Goal: Task Accomplishment & Management: Complete application form

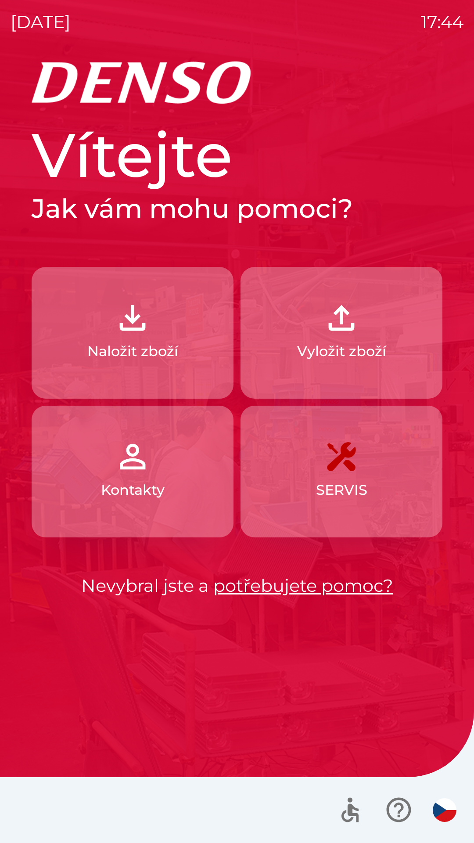
click at [358, 350] on p "Vyložit zboží" at bounding box center [341, 351] width 89 height 21
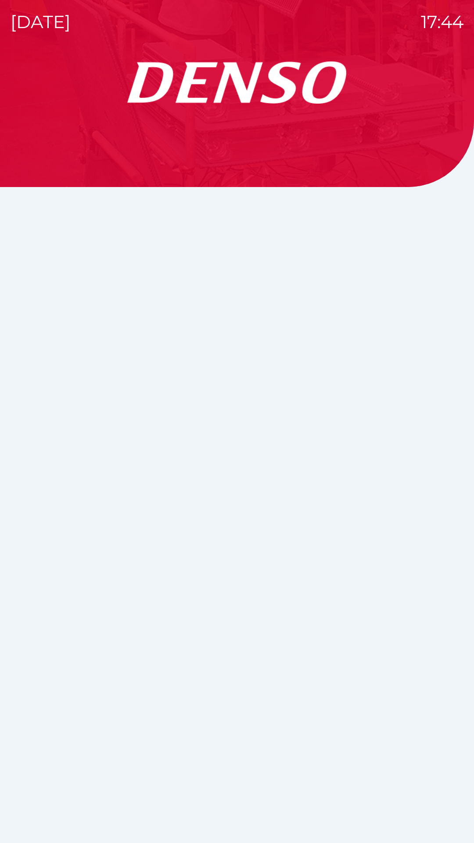
click at [362, 333] on div at bounding box center [237, 452] width 453 height 782
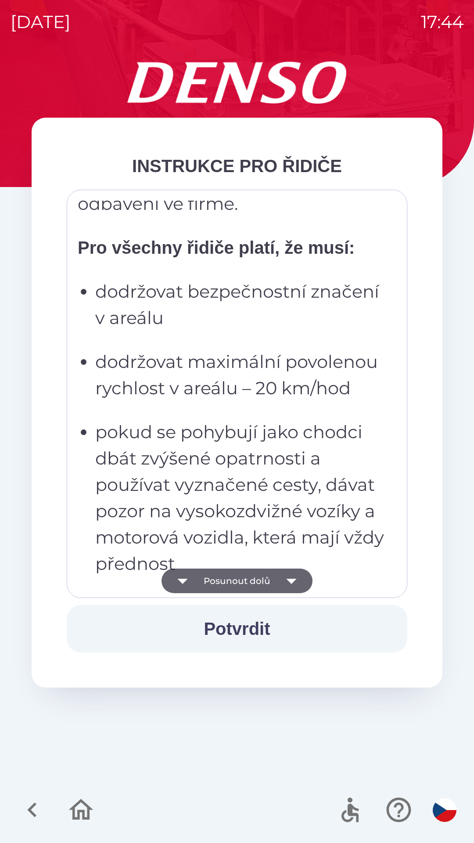
scroll to position [239, 0]
click at [254, 578] on button "Posunout dolů" at bounding box center [237, 581] width 151 height 25
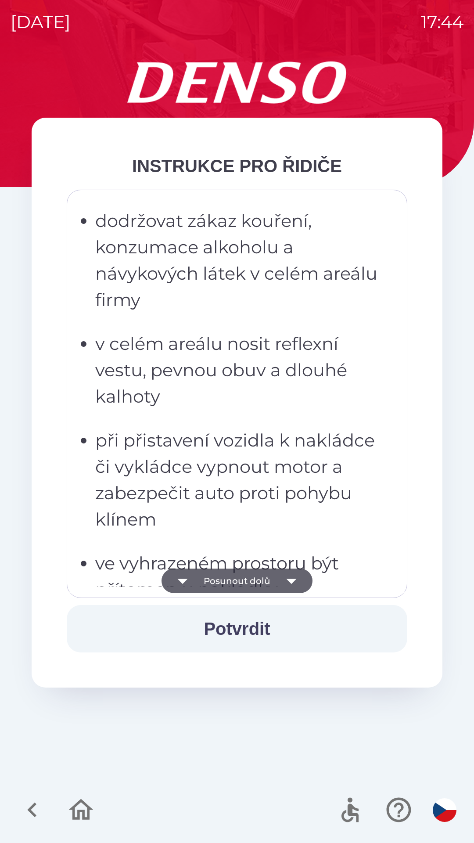
click at [257, 580] on button "Posunout dolů" at bounding box center [237, 581] width 151 height 25
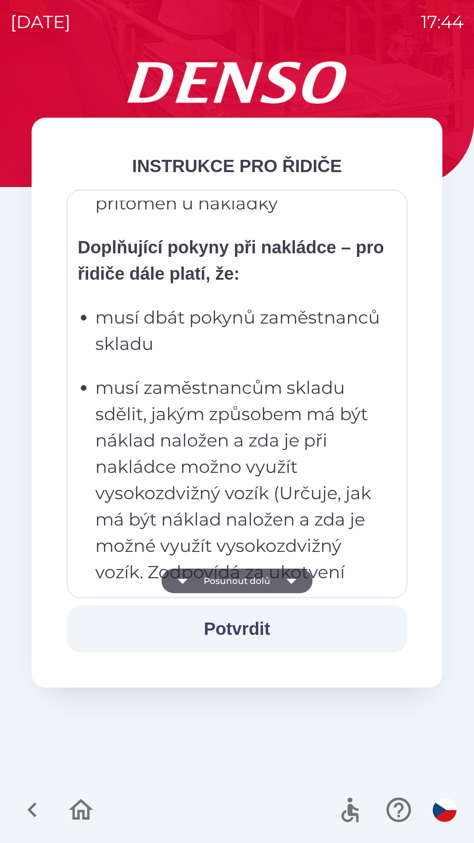
click at [265, 577] on button "Posunout dolů" at bounding box center [237, 581] width 151 height 25
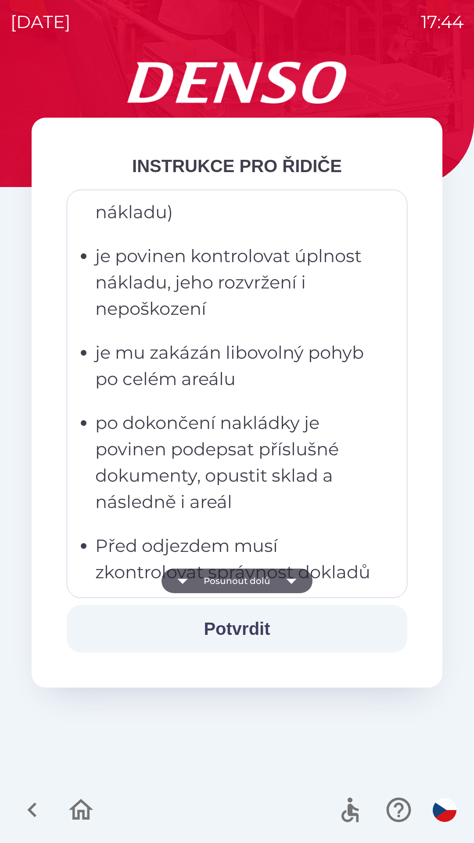
click at [245, 632] on button "Potvrdit" at bounding box center [237, 628] width 341 height 47
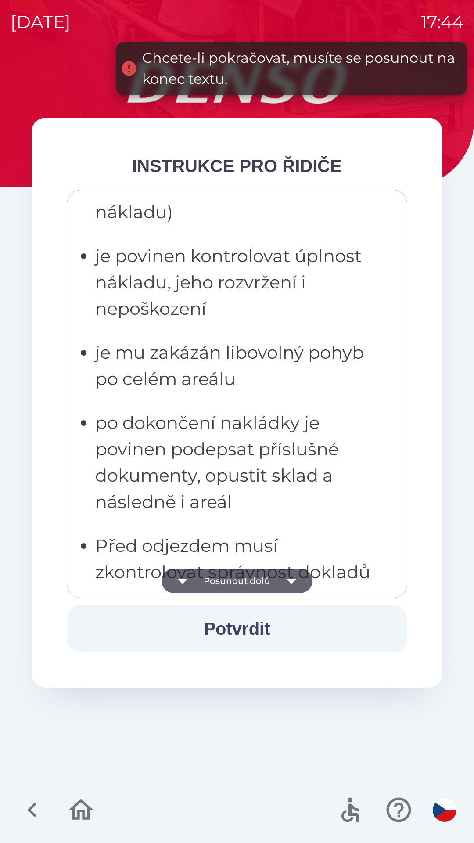
click at [255, 637] on button "Potvrdit" at bounding box center [237, 628] width 341 height 47
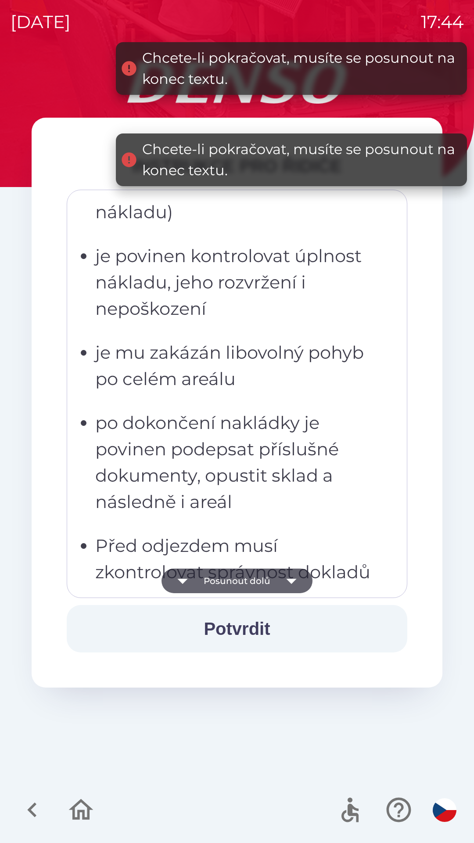
click at [283, 577] on icon "button" at bounding box center [291, 581] width 25 height 25
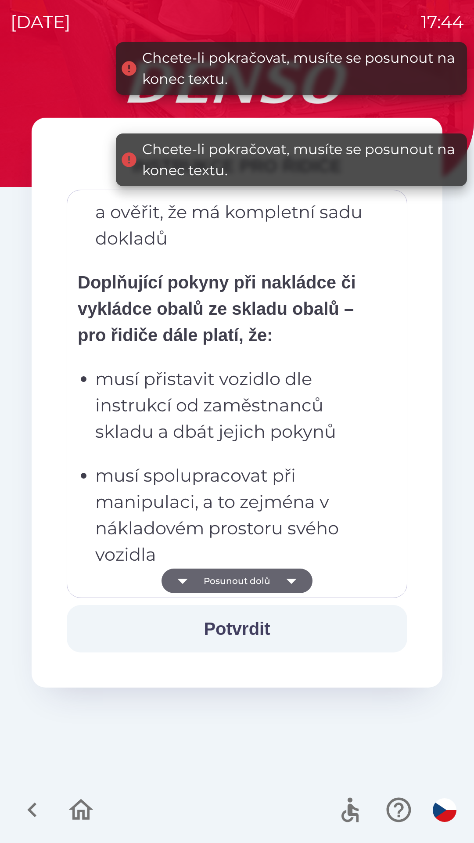
click at [268, 578] on button "Posunout dolů" at bounding box center [237, 581] width 151 height 25
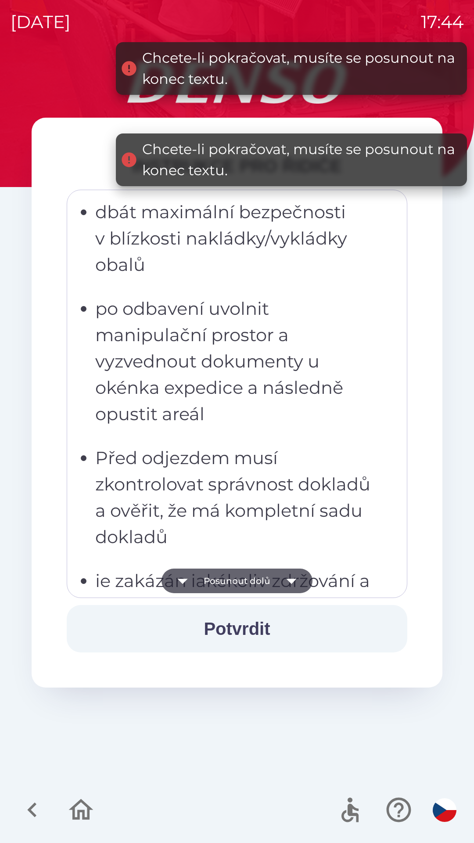
click at [269, 584] on button "Posunout dolů" at bounding box center [237, 581] width 151 height 25
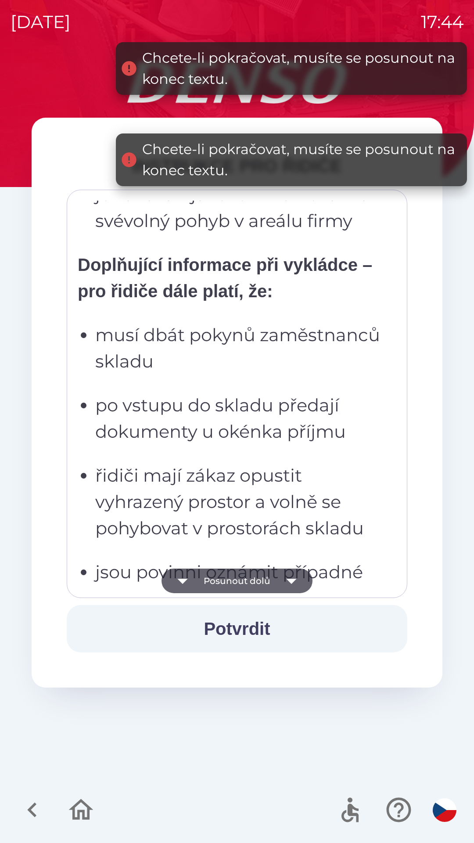
click at [249, 589] on button "Posunout dolů" at bounding box center [237, 581] width 151 height 25
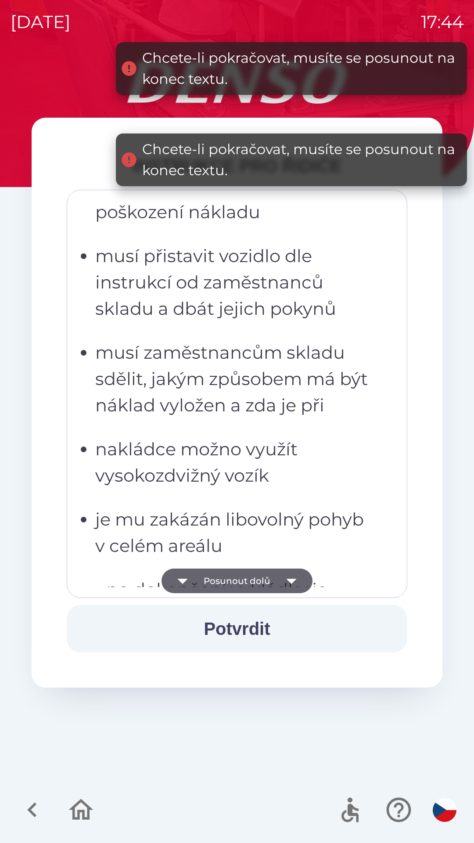
click at [254, 581] on button "Posunout dolů" at bounding box center [237, 581] width 151 height 25
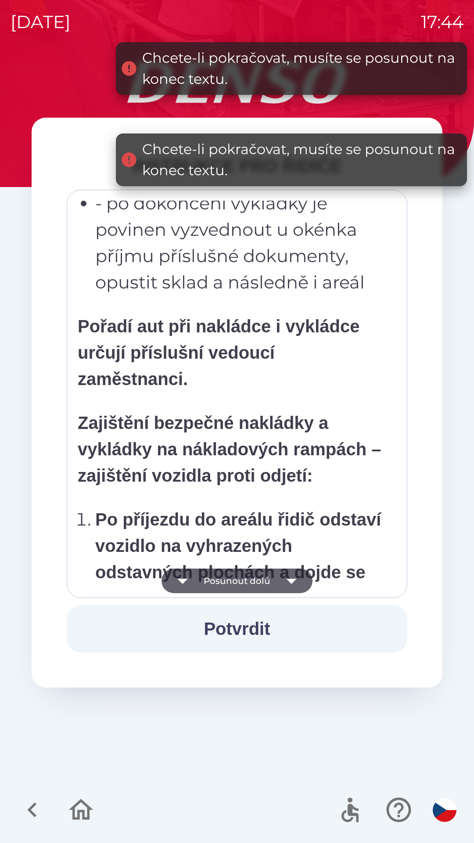
click at [252, 578] on button "Posunout dolů" at bounding box center [237, 581] width 151 height 25
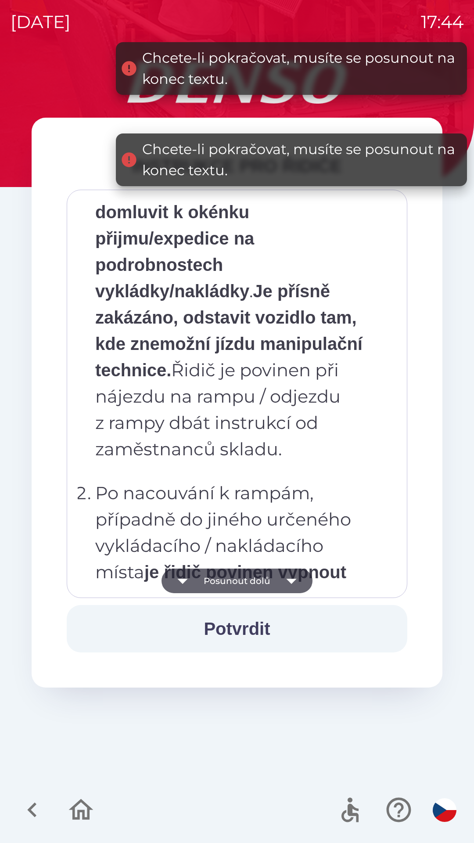
click at [249, 586] on button "Posunout dolů" at bounding box center [237, 581] width 151 height 25
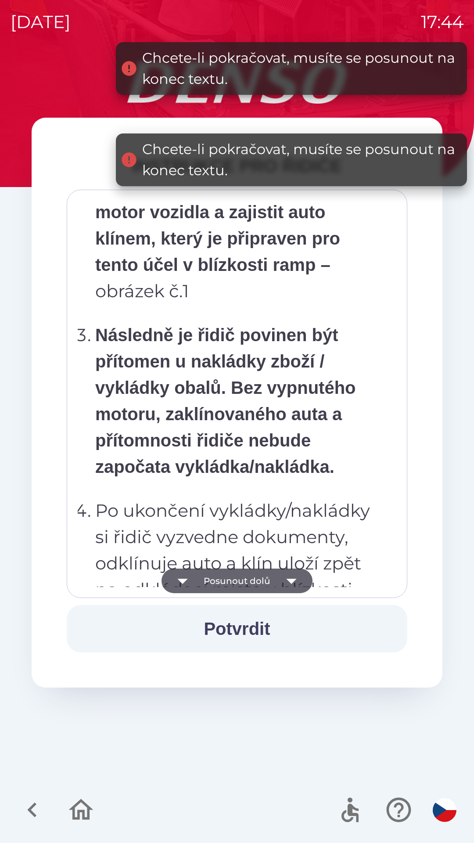
click at [241, 585] on button "Posunout dolů" at bounding box center [237, 581] width 151 height 25
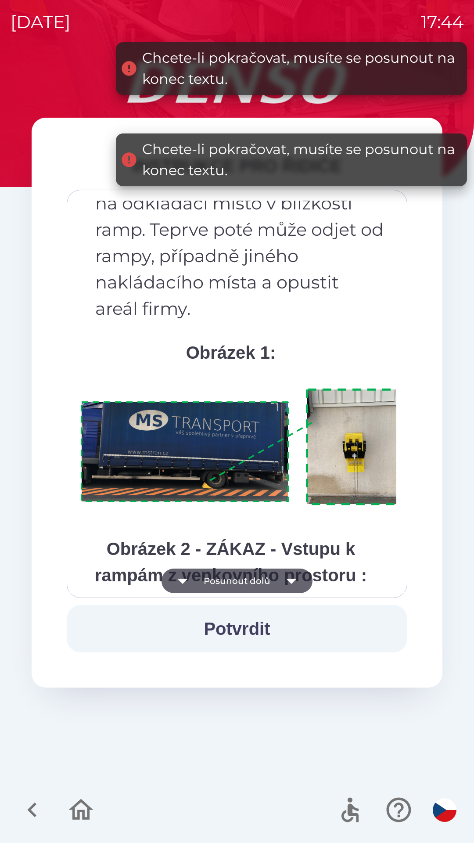
click at [241, 583] on button "Posunout dolů" at bounding box center [237, 581] width 151 height 25
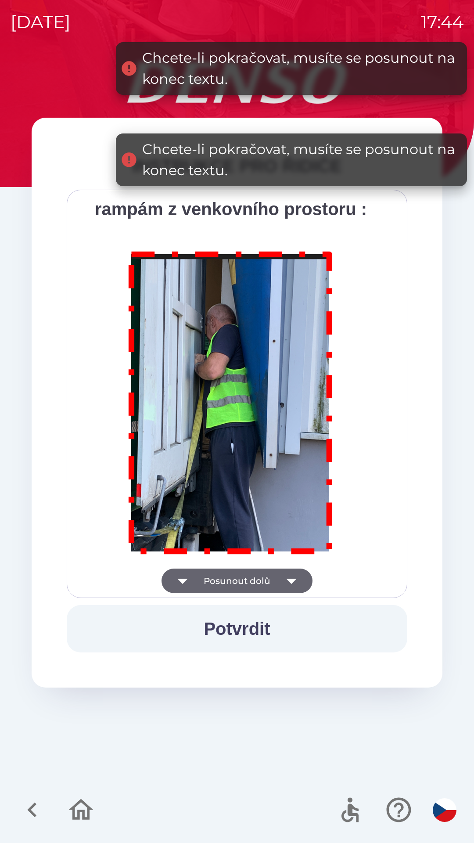
click at [245, 581] on button "Posunout dolů" at bounding box center [237, 581] width 151 height 25
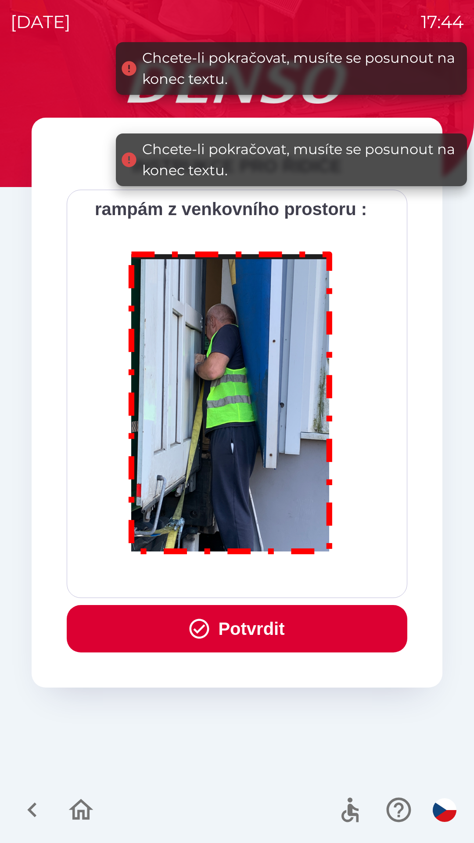
scroll to position [4934, 0]
click at [251, 585] on div "Všichni řidiči přijíždějící do skladu firmy DENSO CZECH s.r.o. jsou po průjezdu…" at bounding box center [237, 394] width 319 height 386
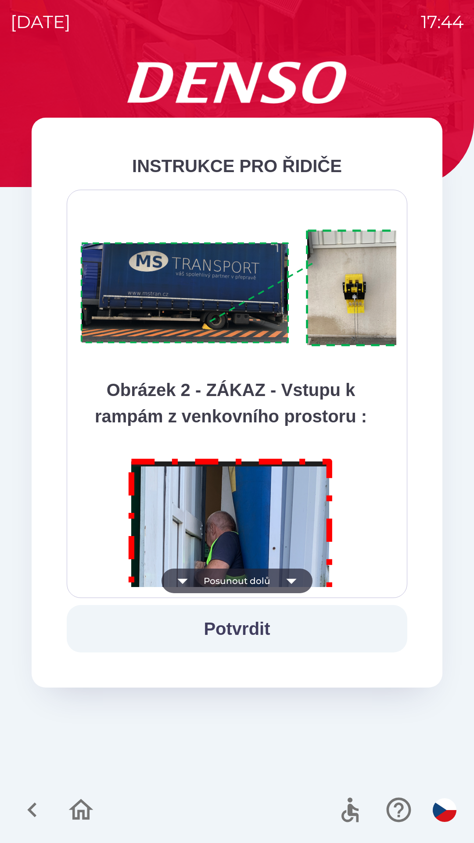
scroll to position [4643, 0]
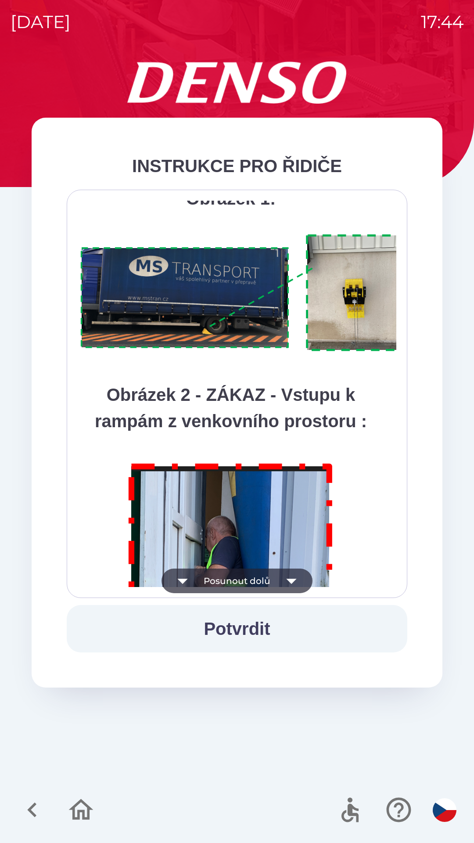
click at [256, 626] on button "Potvrdit" at bounding box center [237, 628] width 341 height 47
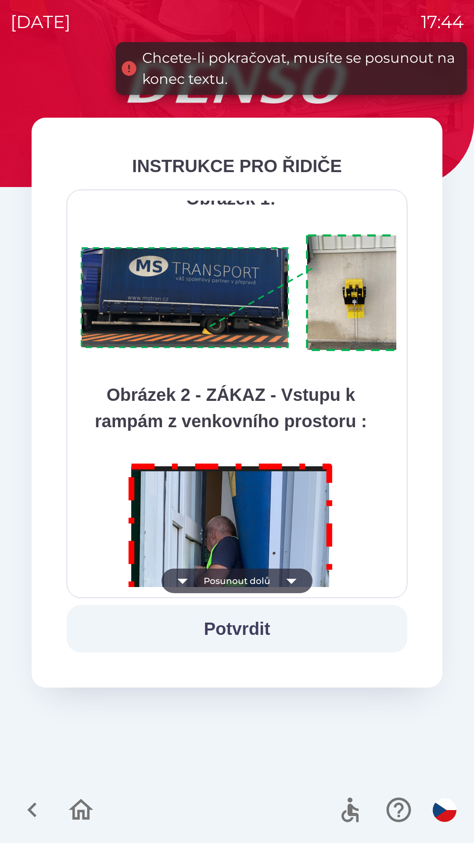
click at [284, 585] on icon "button" at bounding box center [291, 581] width 25 height 25
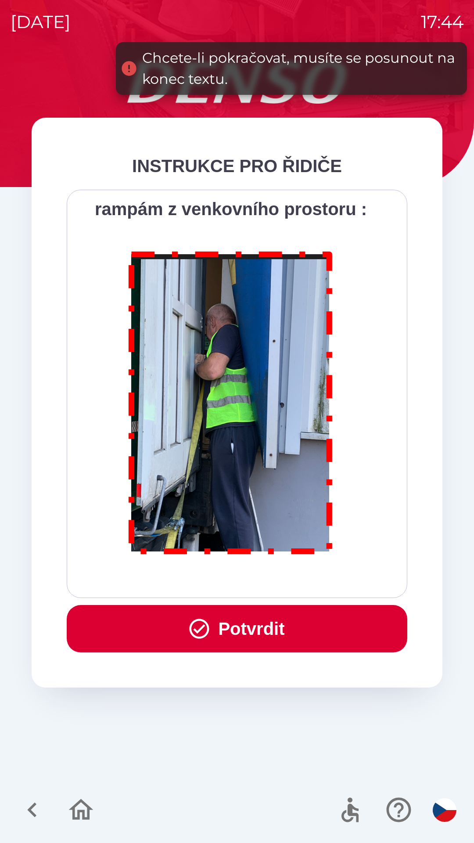
click at [279, 633] on button "Potvrdit" at bounding box center [237, 628] width 341 height 47
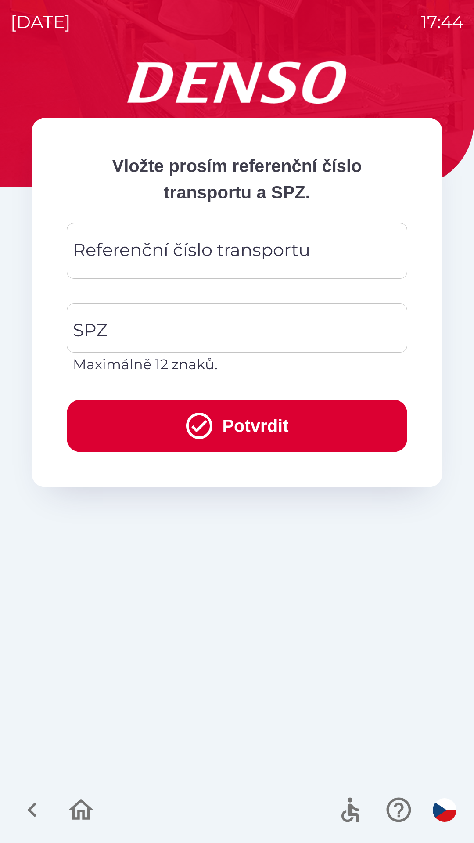
click at [123, 257] on div "Referenční číslo transportu Referenční číslo transportu" at bounding box center [237, 251] width 341 height 56
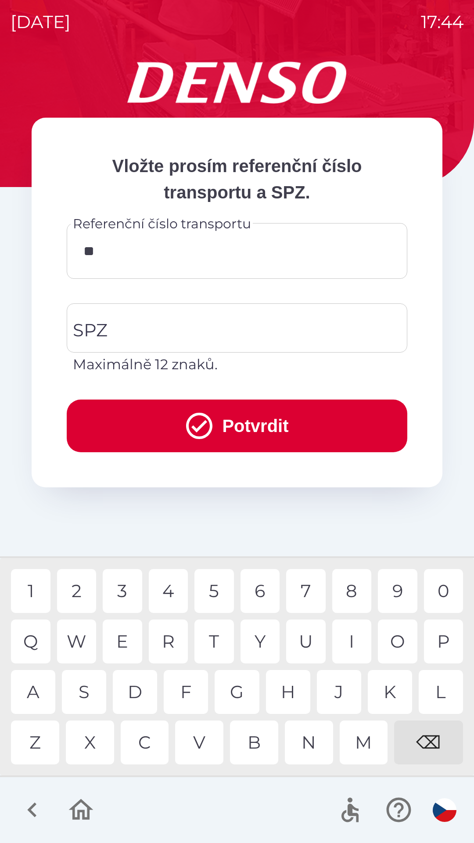
click at [128, 642] on div "E" at bounding box center [123, 642] width 40 height 44
click at [172, 590] on div "4" at bounding box center [169, 591] width 40 height 44
click at [82, 588] on div "2" at bounding box center [77, 591] width 40 height 44
click at [119, 598] on div "3" at bounding box center [123, 591] width 40 height 44
click at [79, 588] on div "2" at bounding box center [77, 591] width 40 height 44
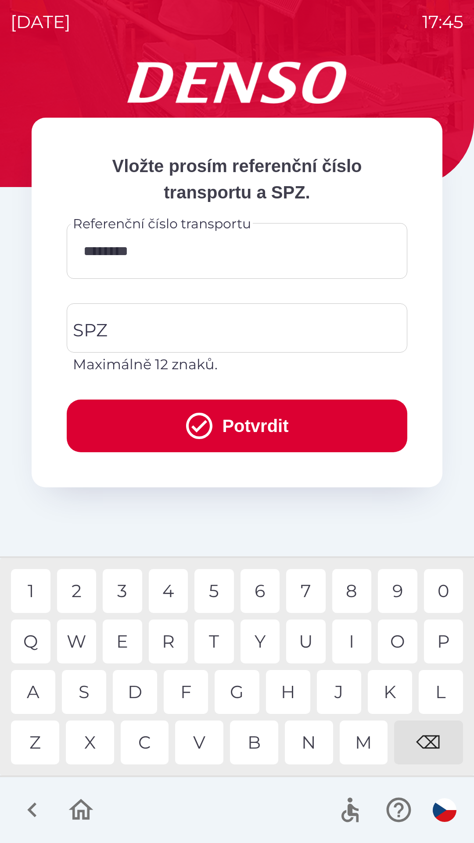
click at [442, 593] on div "0" at bounding box center [444, 591] width 40 height 44
click at [395, 593] on div "9" at bounding box center [398, 591] width 40 height 44
type input "**********"
click at [145, 328] on input "SPZ" at bounding box center [231, 327] width 320 height 41
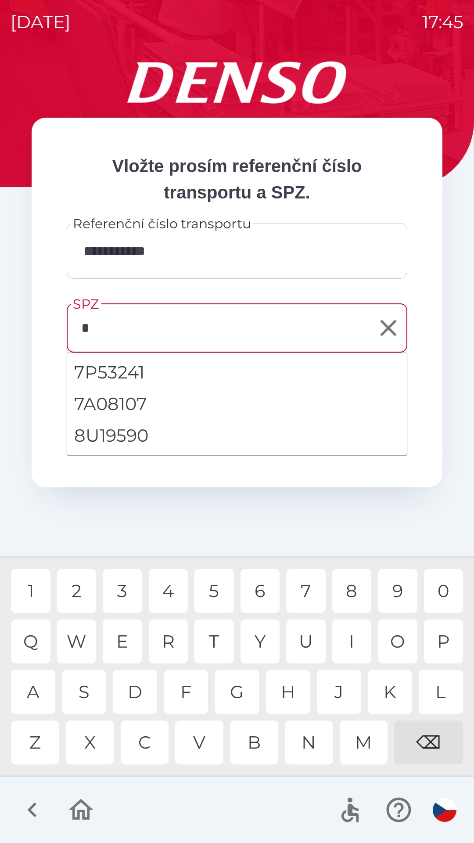
click at [36, 593] on div "1" at bounding box center [31, 591] width 40 height 44
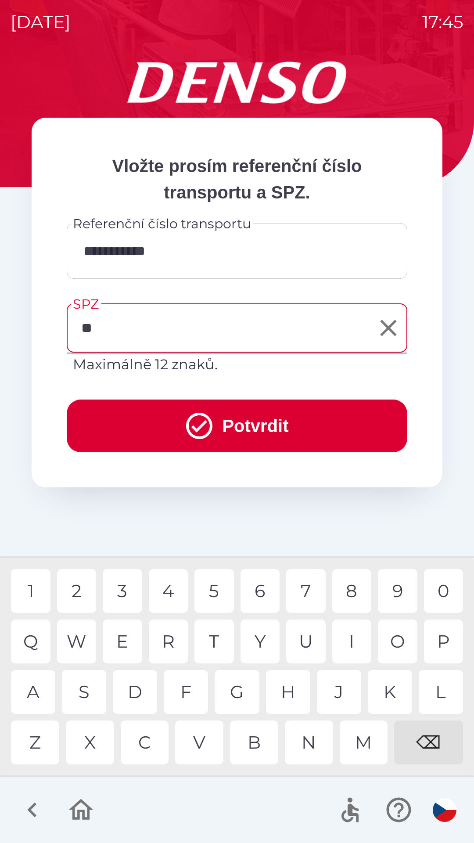
click at [258, 746] on div "B" at bounding box center [254, 743] width 48 height 44
click at [206, 740] on div "V" at bounding box center [199, 743] width 48 height 44
click at [127, 584] on div "3" at bounding box center [123, 591] width 40 height 44
type input "*******"
click at [268, 586] on div "6" at bounding box center [261, 591] width 40 height 44
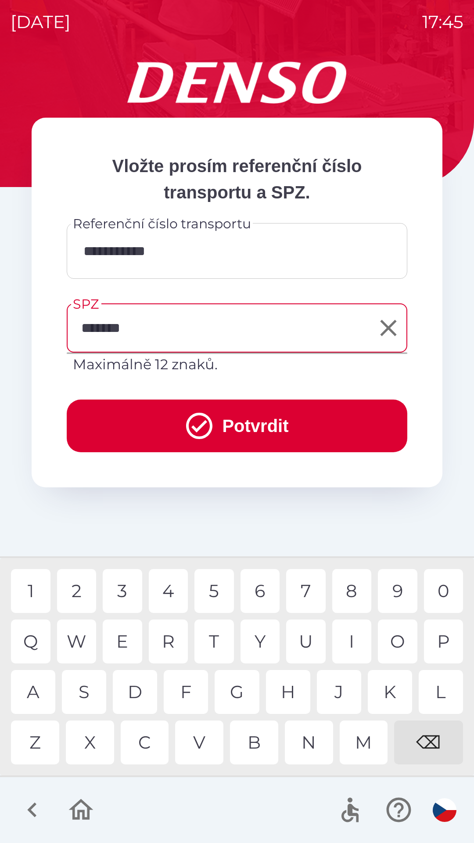
click at [303, 419] on button "Potvrdit" at bounding box center [237, 426] width 341 height 53
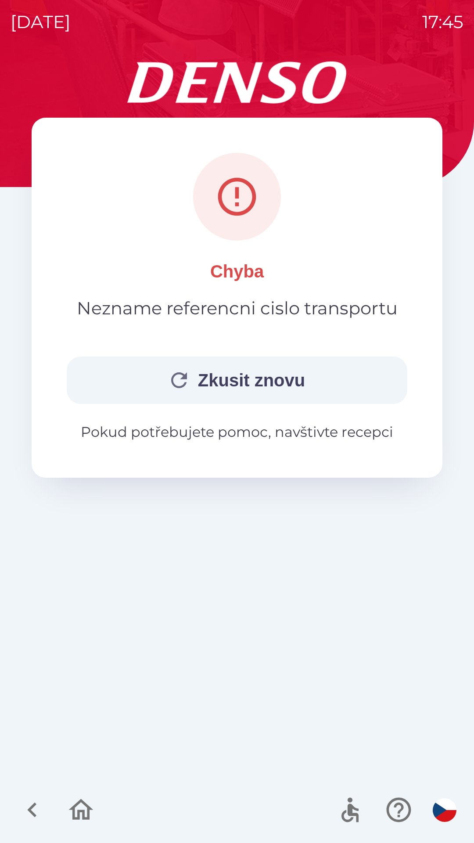
click at [273, 386] on button "Zkusit znovu" at bounding box center [237, 380] width 341 height 47
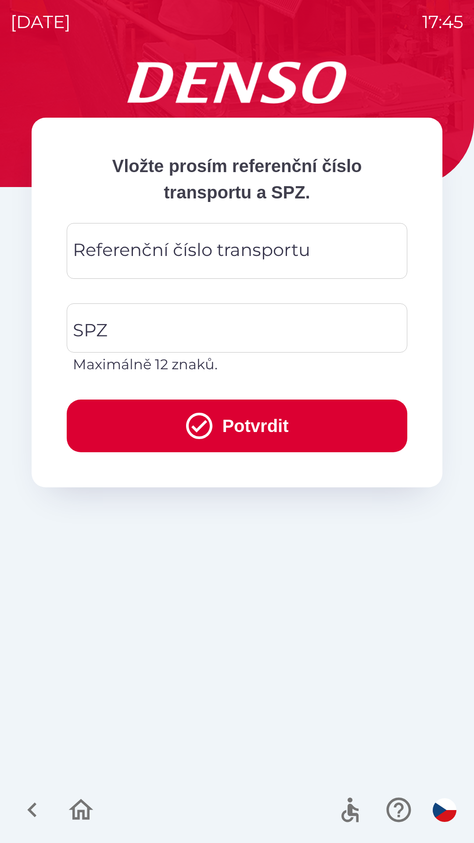
click at [118, 254] on div "Referenční číslo transportu Referenční číslo transportu" at bounding box center [237, 251] width 341 height 56
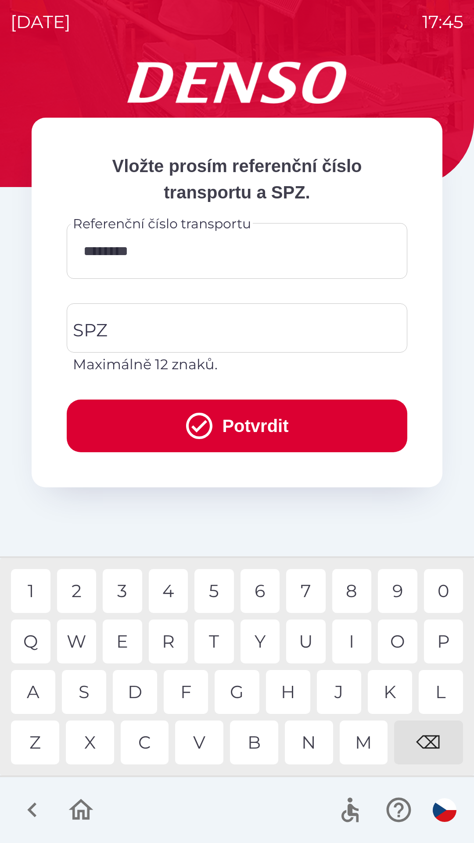
click at [441, 593] on div "0" at bounding box center [444, 591] width 40 height 44
click at [352, 593] on div "8" at bounding box center [352, 591] width 40 height 44
type input "**********"
click at [132, 328] on input "SPZ" at bounding box center [231, 327] width 320 height 41
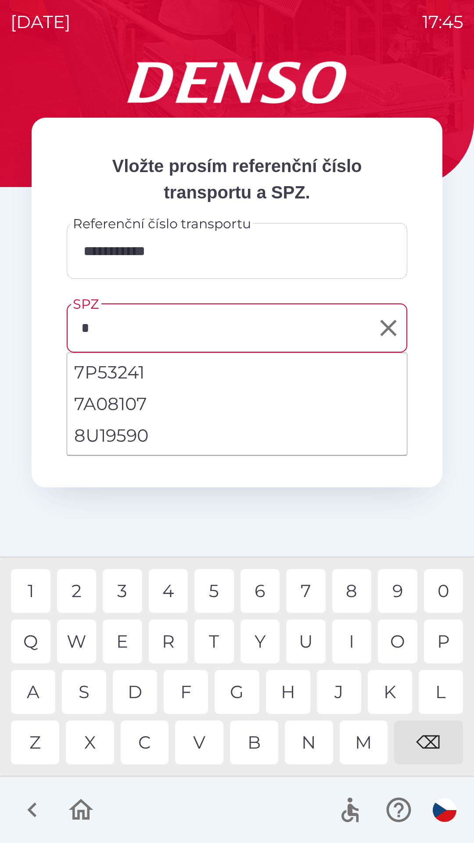
click at [31, 594] on div "1" at bounding box center [31, 591] width 40 height 44
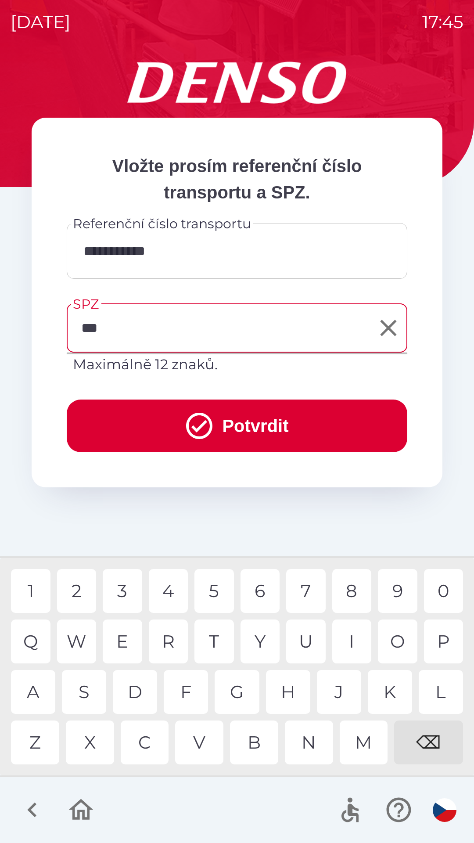
click at [198, 744] on div "V" at bounding box center [199, 743] width 48 height 44
click at [126, 590] on div "3" at bounding box center [123, 591] width 40 height 44
type input "*******"
click at [306, 419] on button "Potvrdit" at bounding box center [237, 426] width 341 height 53
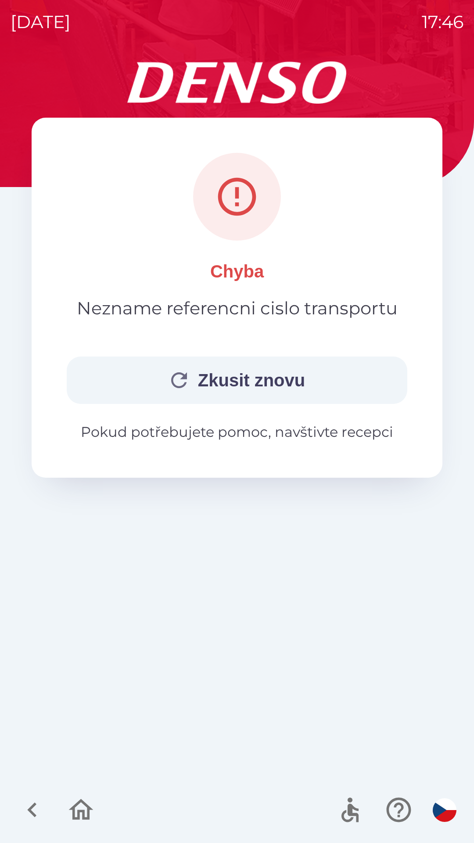
click at [251, 383] on button "Zkusit znovu" at bounding box center [237, 380] width 341 height 47
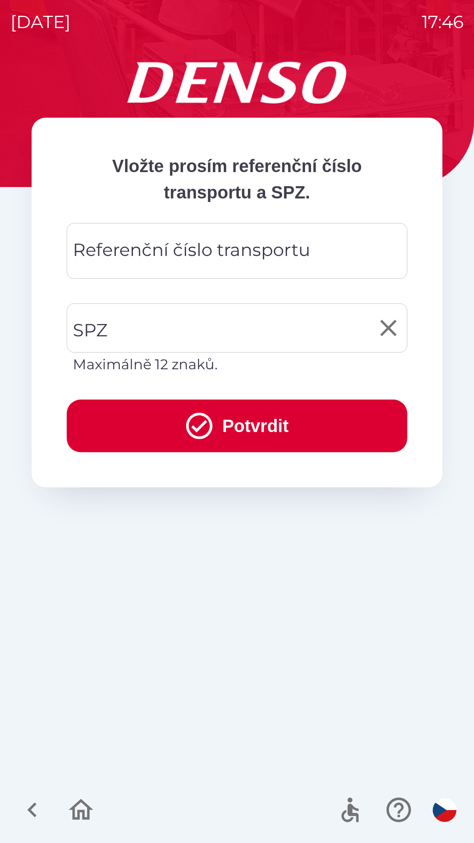
click at [133, 324] on input "SPZ" at bounding box center [231, 327] width 320 height 41
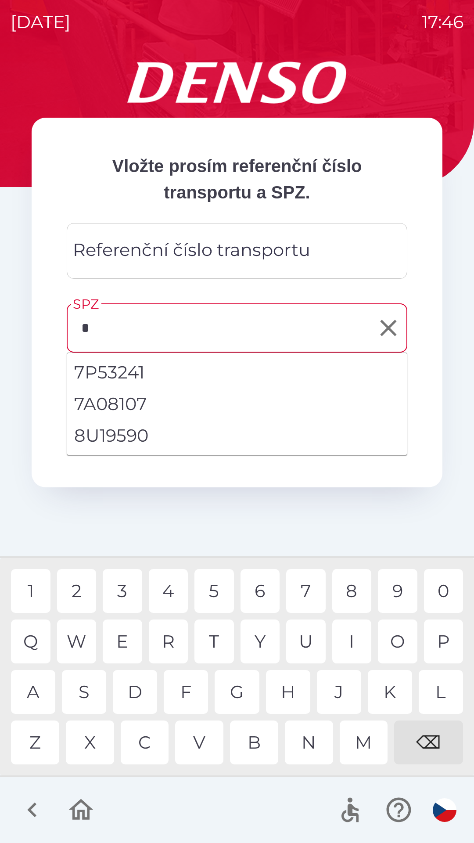
click at [31, 590] on div "1" at bounding box center [31, 591] width 40 height 44
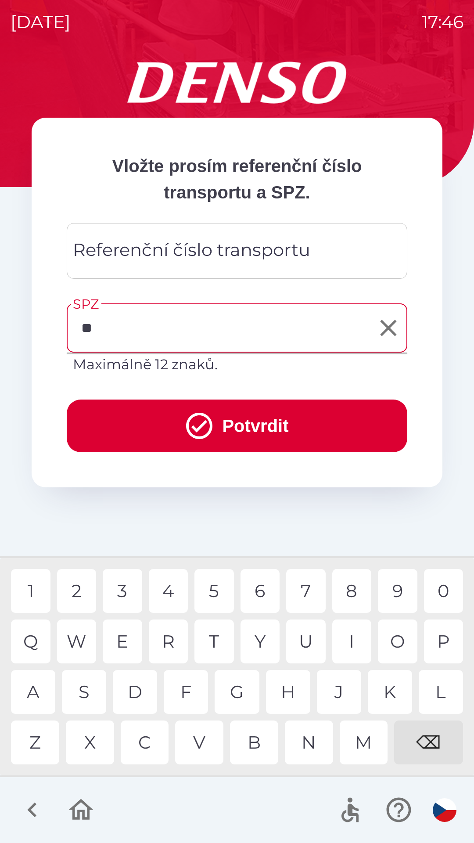
click at [418, 746] on div "⌫" at bounding box center [428, 743] width 69 height 44
type input "*"
click at [144, 369] on li "2BV5376" at bounding box center [237, 373] width 340 height 32
type input "*******"
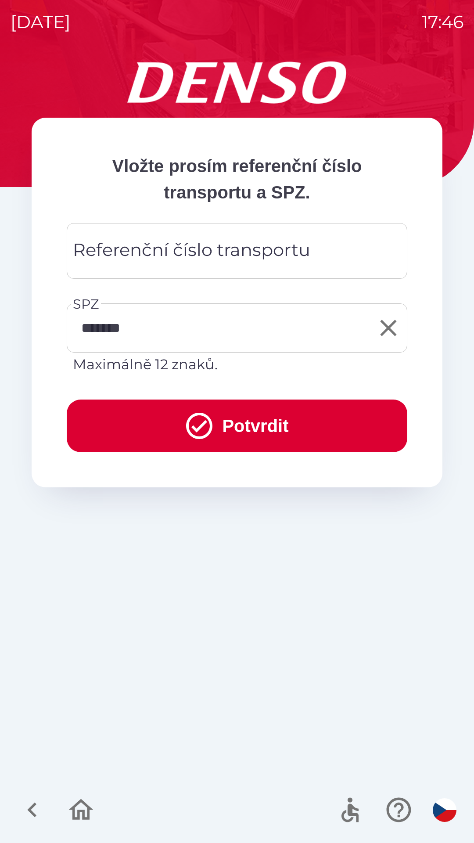
click at [117, 255] on div "Referenční číslo transportu Referenční číslo transportu" at bounding box center [237, 251] width 341 height 56
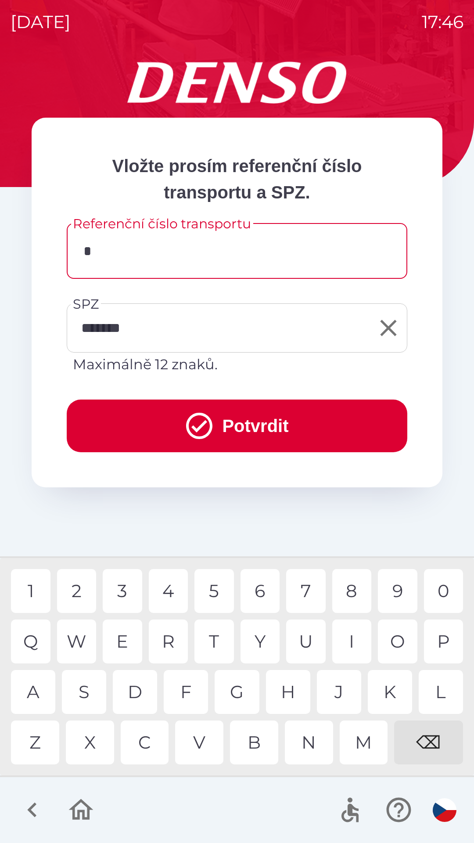
click at [307, 743] on div "N" at bounding box center [309, 743] width 48 height 44
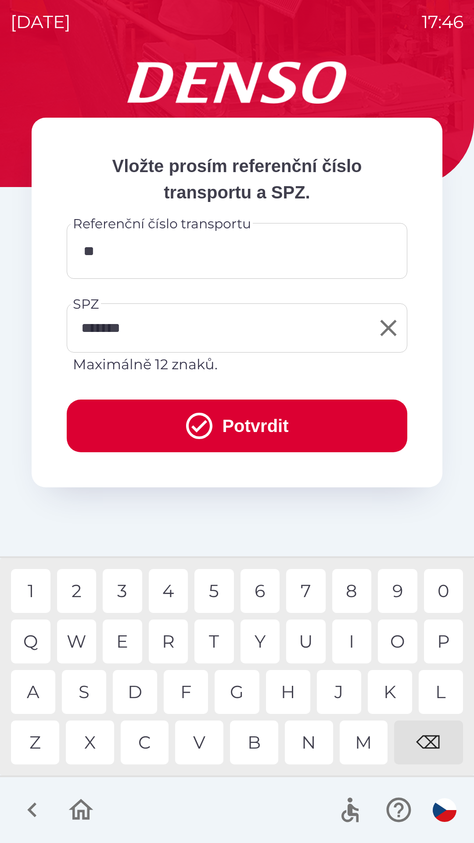
click at [119, 642] on div "E" at bounding box center [123, 642] width 40 height 44
click at [145, 731] on div "C" at bounding box center [145, 743] width 48 height 44
click at [68, 586] on div "2" at bounding box center [77, 591] width 40 height 44
click at [444, 585] on div "0" at bounding box center [444, 591] width 40 height 44
click at [398, 581] on div "9" at bounding box center [398, 591] width 40 height 44
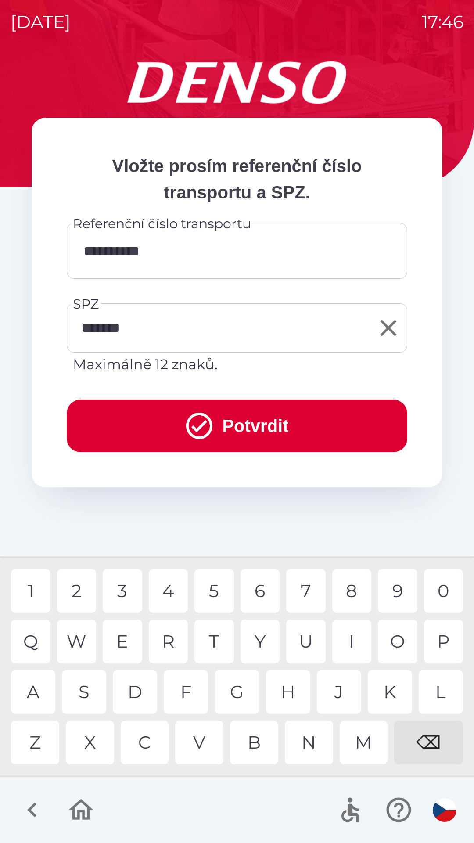
click at [356, 594] on div "8" at bounding box center [352, 591] width 40 height 44
type input "**********"
click at [129, 591] on div "3" at bounding box center [123, 591] width 40 height 44
click at [270, 425] on button "Potvrdit" at bounding box center [237, 426] width 341 height 53
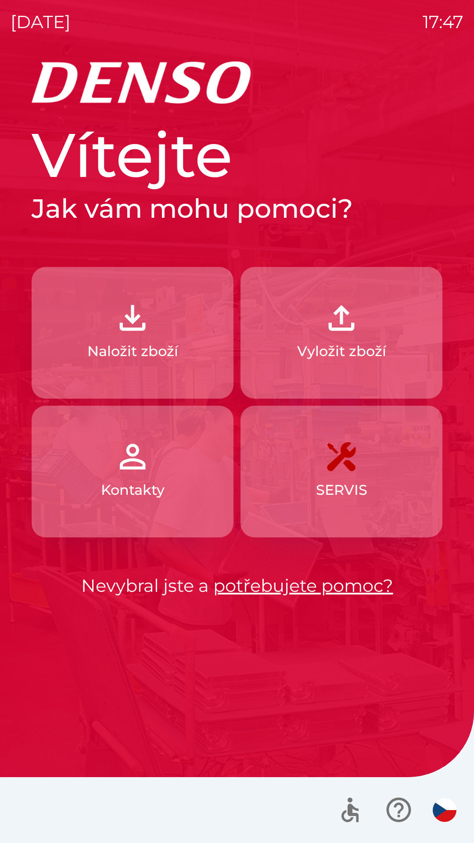
click at [346, 341] on p "Vyložit zboží" at bounding box center [341, 351] width 89 height 21
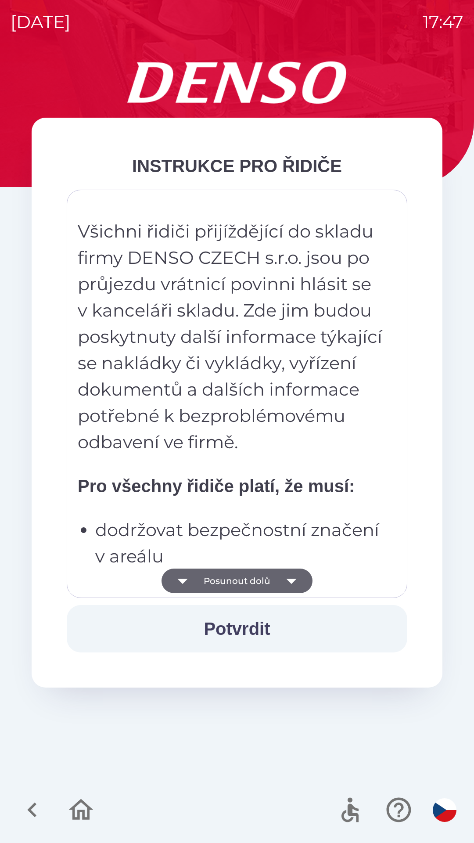
click at [246, 625] on button "Potvrdit" at bounding box center [237, 628] width 341 height 47
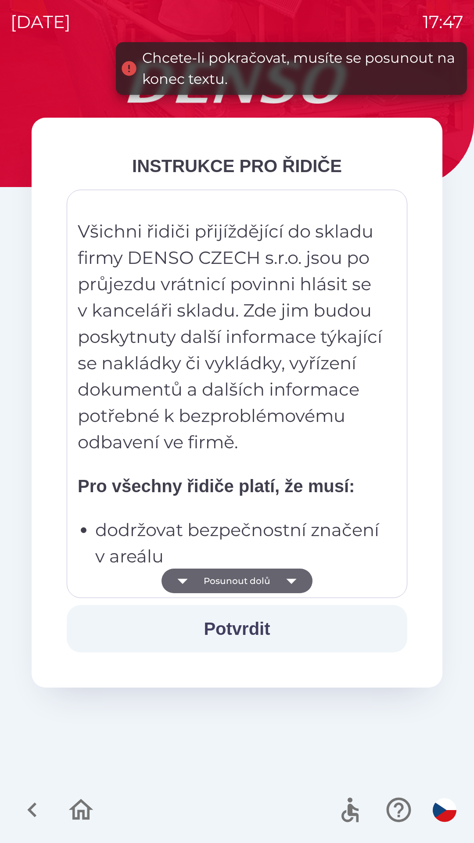
click at [248, 629] on button "Potvrdit" at bounding box center [237, 628] width 341 height 47
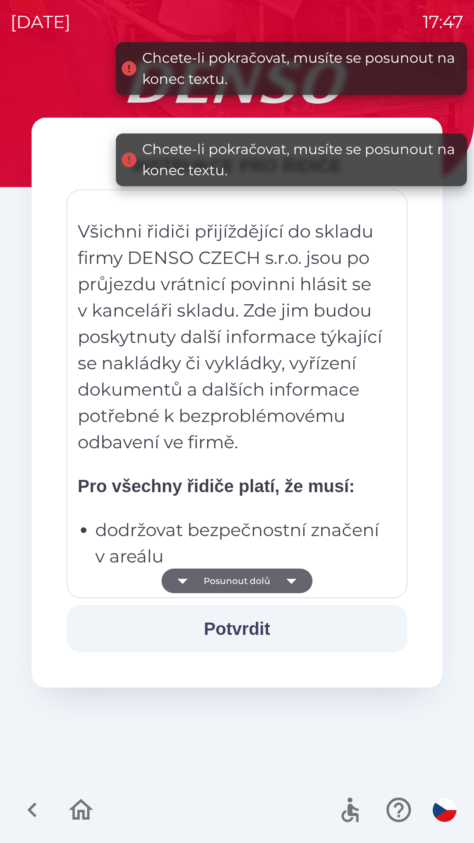
click at [280, 580] on icon "button" at bounding box center [291, 581] width 25 height 25
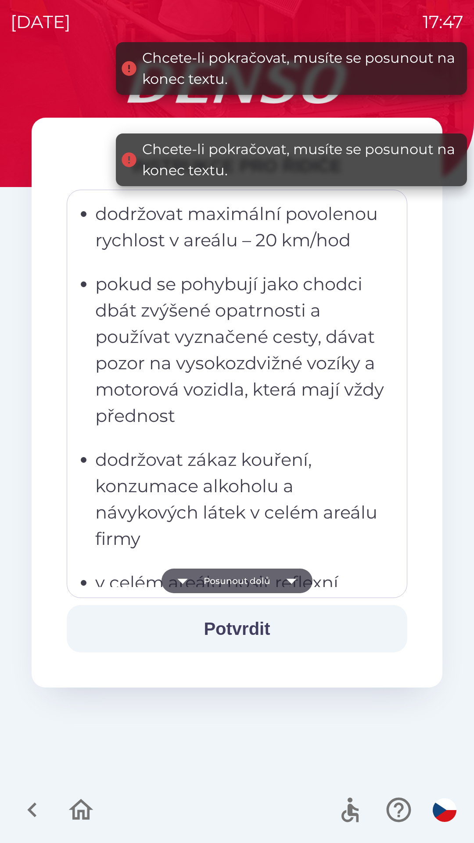
click at [286, 580] on icon "button" at bounding box center [291, 581] width 25 height 25
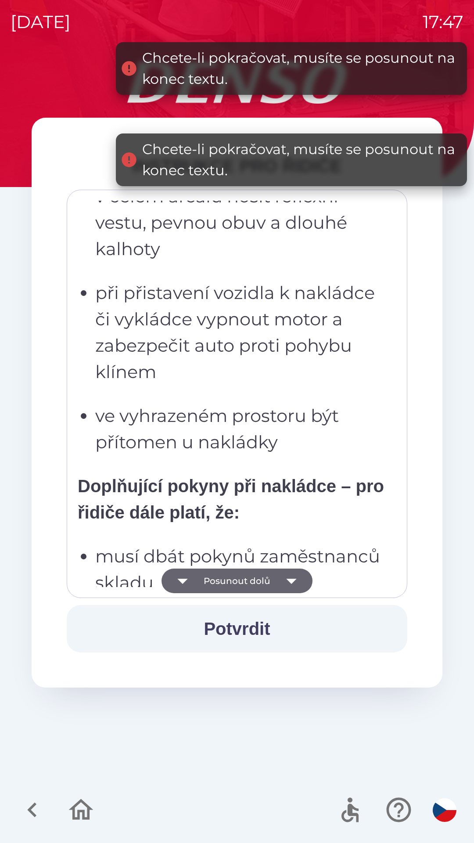
click at [282, 582] on icon "button" at bounding box center [291, 581] width 25 height 25
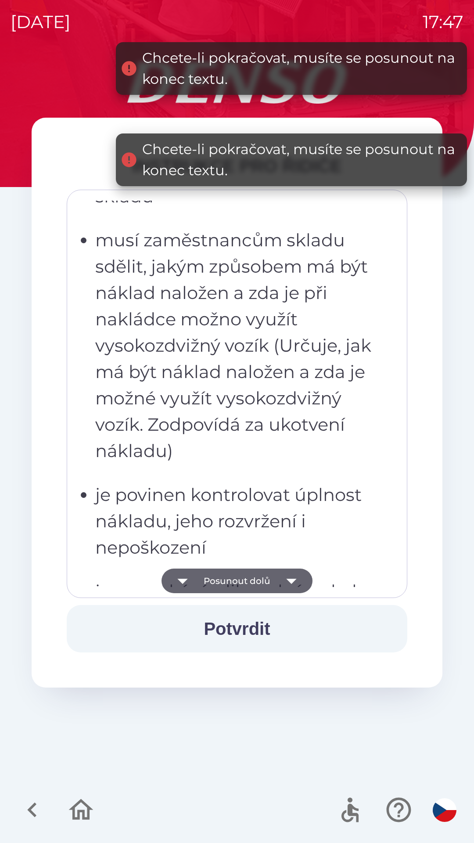
click at [279, 578] on icon "button" at bounding box center [291, 581] width 25 height 25
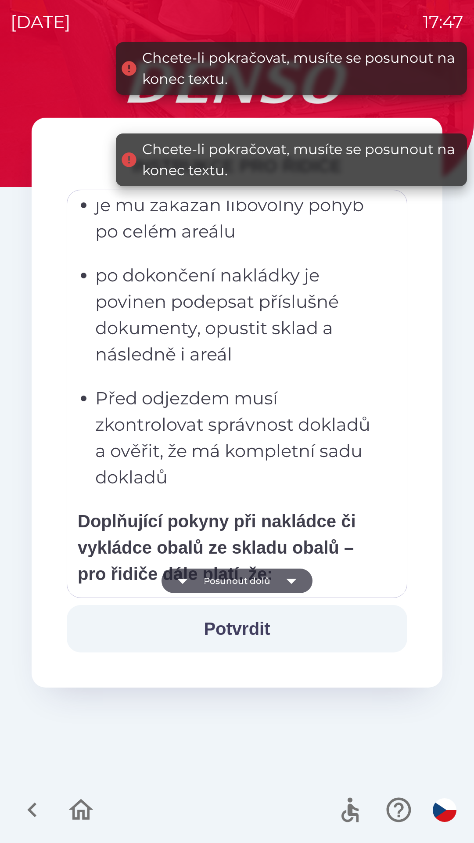
click at [281, 581] on icon "button" at bounding box center [291, 581] width 25 height 25
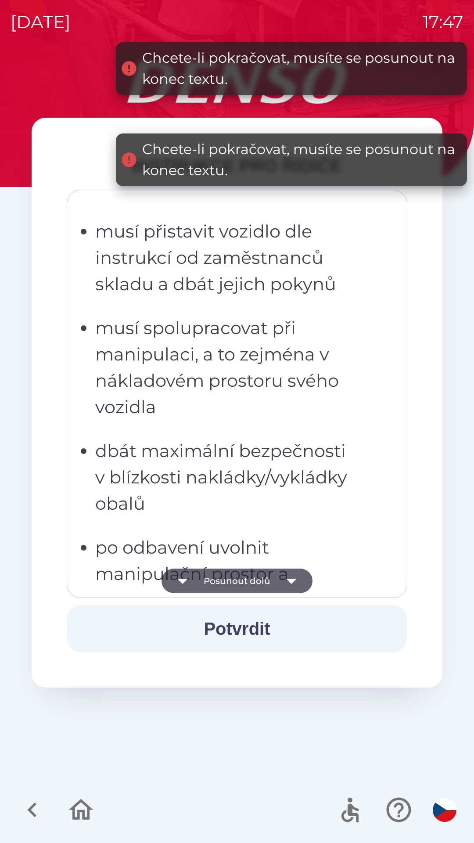
click at [288, 576] on icon "button" at bounding box center [291, 581] width 25 height 25
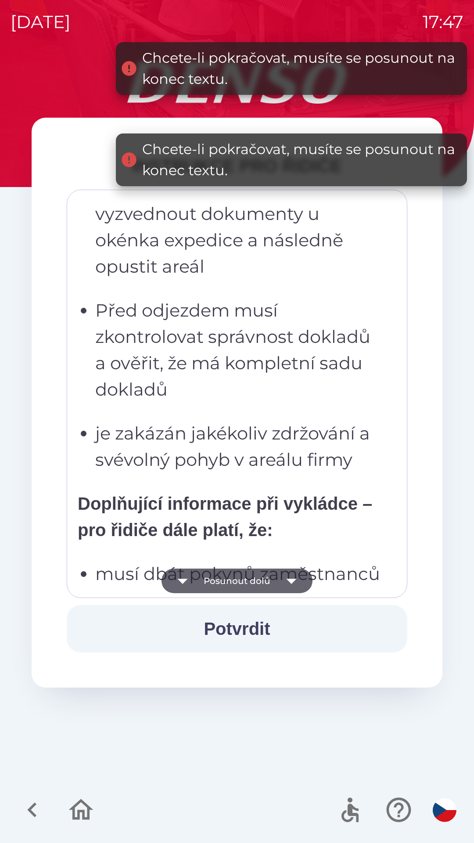
click at [293, 579] on icon "button" at bounding box center [291, 581] width 25 height 25
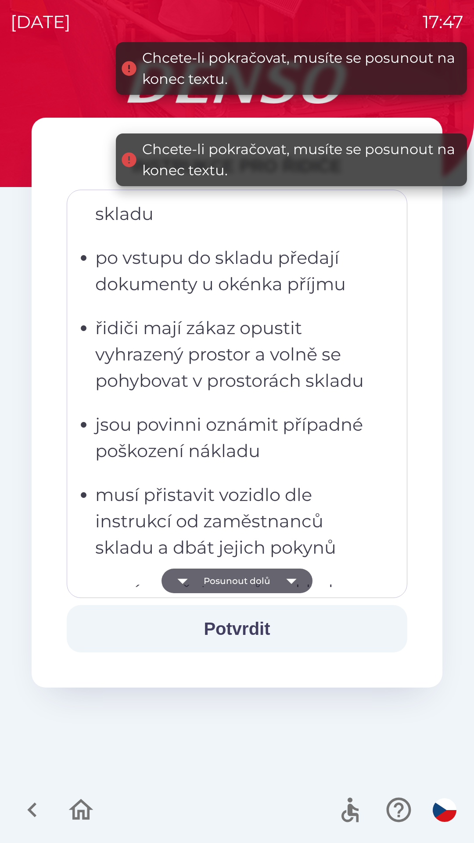
click at [294, 580] on icon "button" at bounding box center [291, 581] width 10 height 5
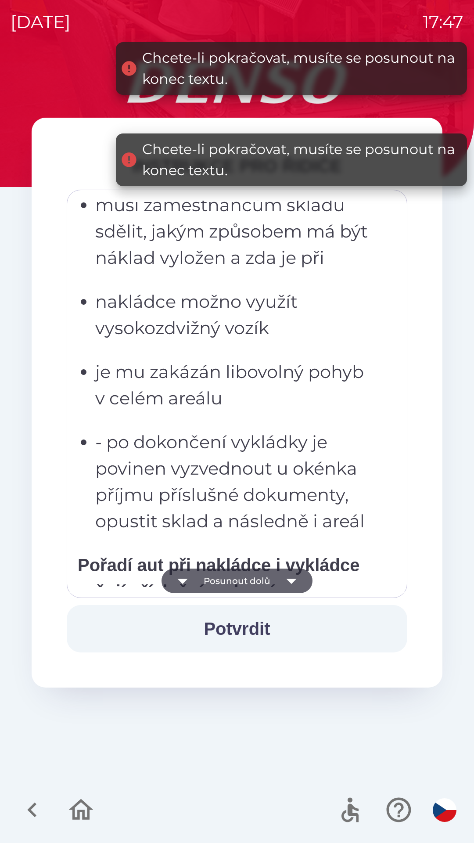
click at [293, 577] on icon "button" at bounding box center [291, 581] width 25 height 25
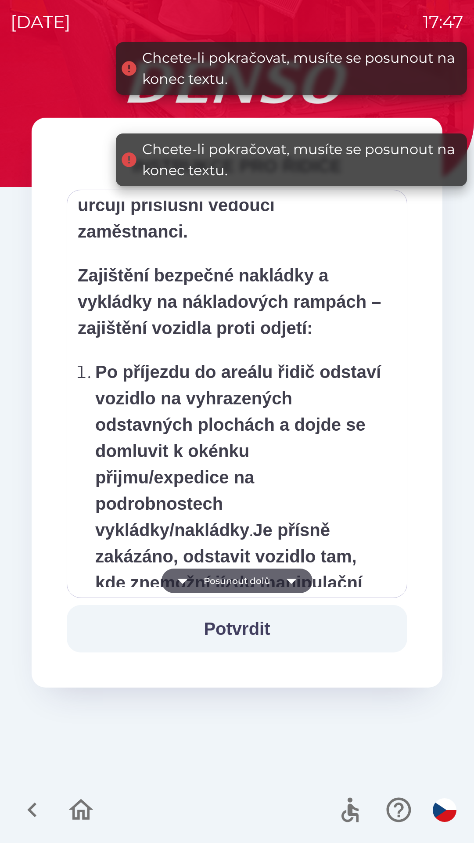
click at [296, 575] on icon "button" at bounding box center [291, 581] width 25 height 25
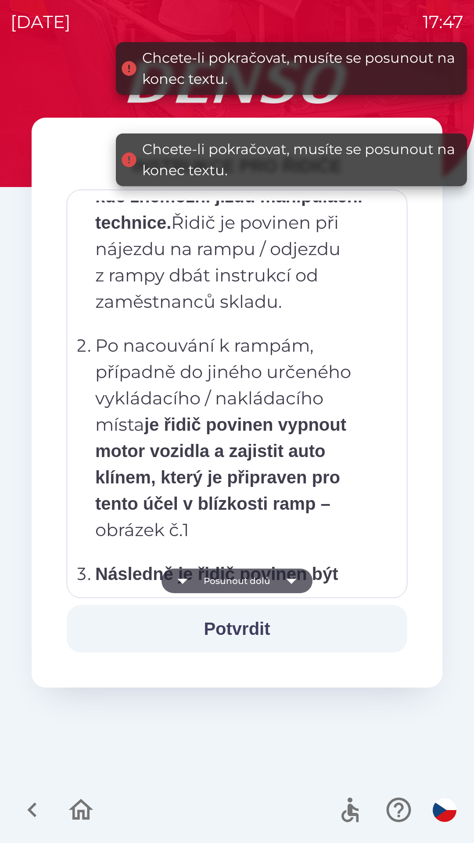
click at [299, 570] on icon "button" at bounding box center [291, 581] width 25 height 25
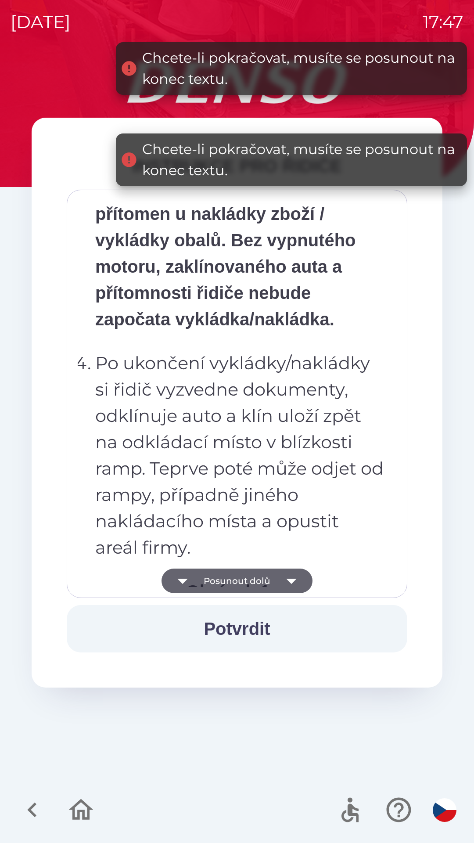
click at [313, 561] on p "Po ukončení vykládky/nakládky si řidič vyzvedne dokumenty, odklínuje auto a klí…" at bounding box center [239, 455] width 289 height 211
click at [318, 559] on p "Po ukončení vykládky/nakládky si řidič vyzvedne dokumenty, odklínuje auto a klí…" at bounding box center [239, 455] width 289 height 211
click at [328, 553] on p "Po ukončení vykládky/nakládky si řidič vyzvedne dokumenty, odklínuje auto a klí…" at bounding box center [239, 455] width 289 height 211
click at [269, 584] on button "Posunout dolů" at bounding box center [237, 581] width 151 height 25
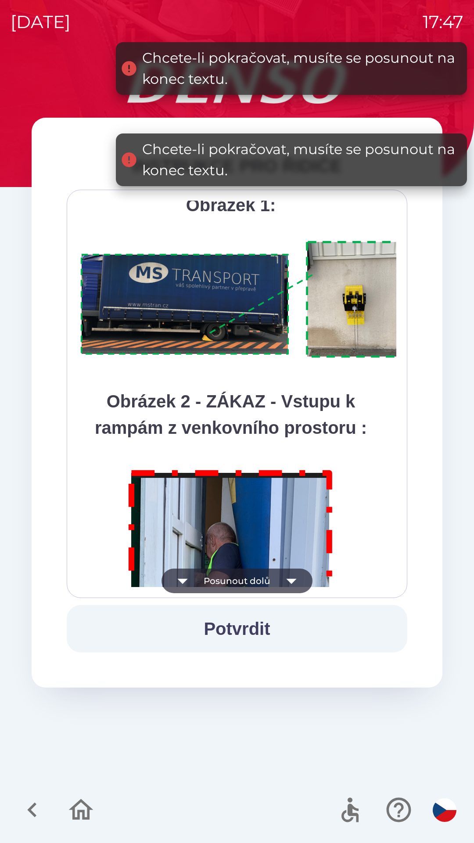
click at [274, 586] on button "Posunout dolů" at bounding box center [237, 581] width 151 height 25
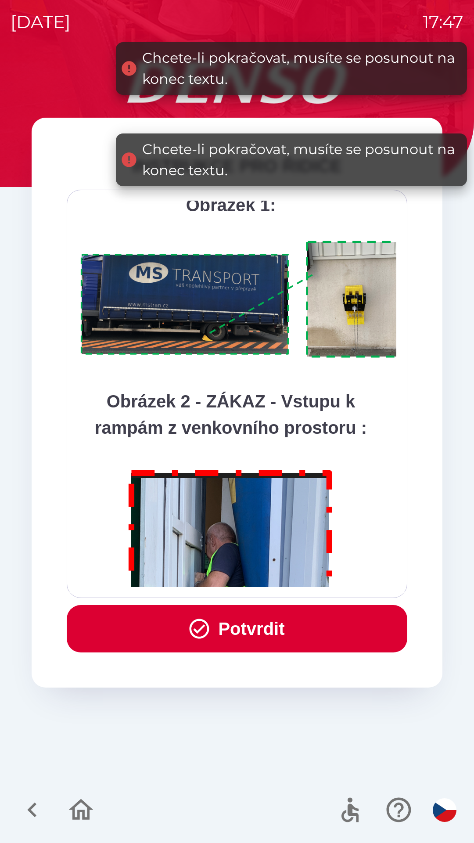
scroll to position [4934, 0]
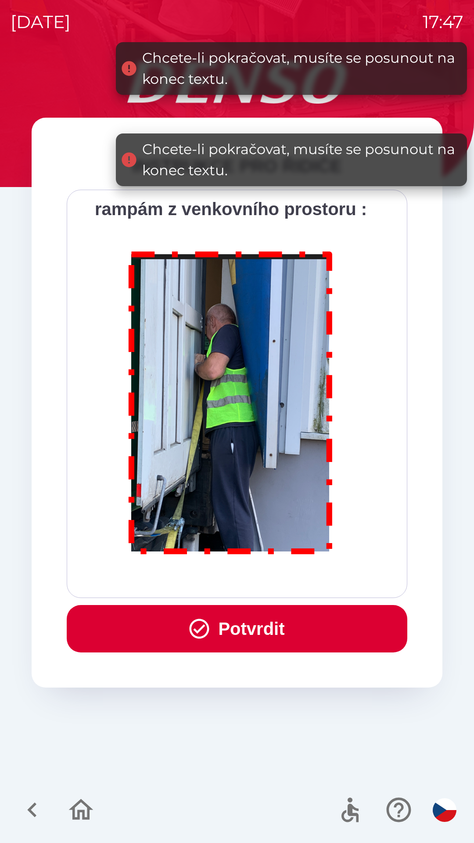
click at [284, 585] on div "Všichni řidiči přijíždějící do skladu firmy DENSO CZECH s.r.o. jsou po průjezdu…" at bounding box center [237, 394] width 319 height 386
click at [288, 569] on p at bounding box center [231, 405] width 306 height 330
click at [261, 640] on button "Potvrdit" at bounding box center [237, 628] width 341 height 47
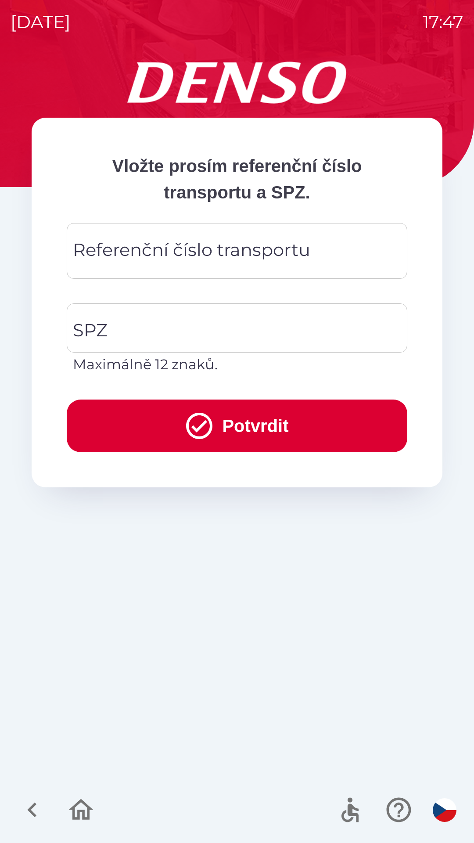
click at [112, 251] on div "Referenční číslo transportu Referenční číslo transportu" at bounding box center [237, 251] width 341 height 56
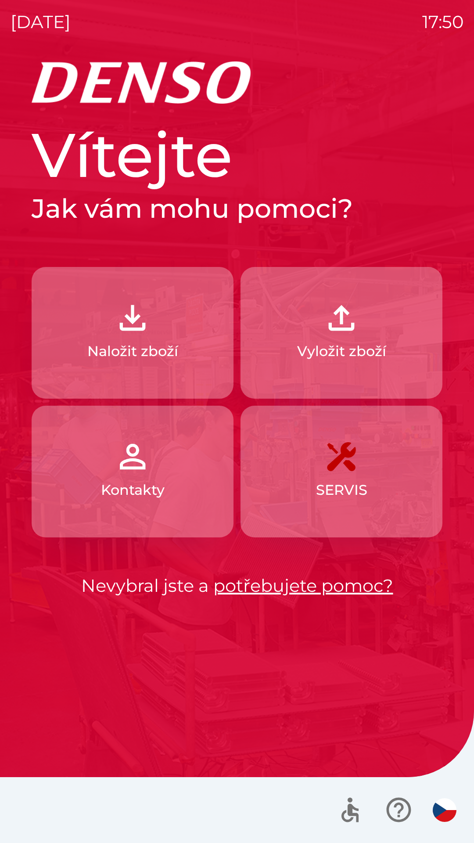
click at [342, 322] on img "button" at bounding box center [341, 318] width 39 height 39
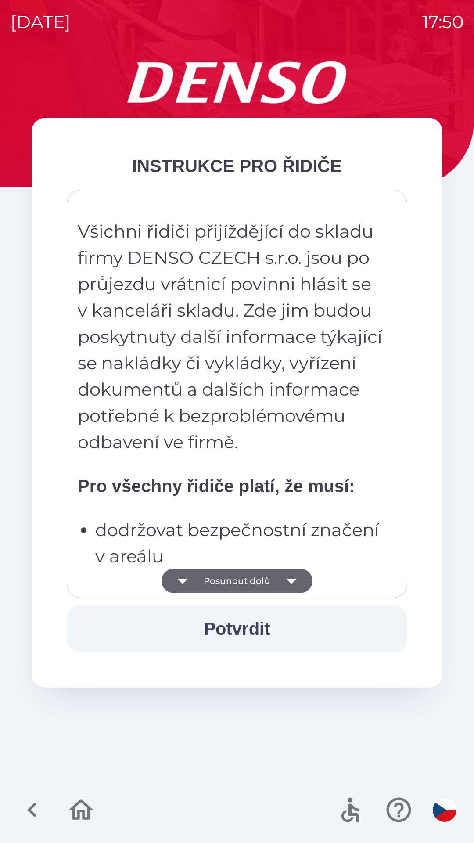
click at [268, 588] on button "Posunout dolů" at bounding box center [237, 581] width 151 height 25
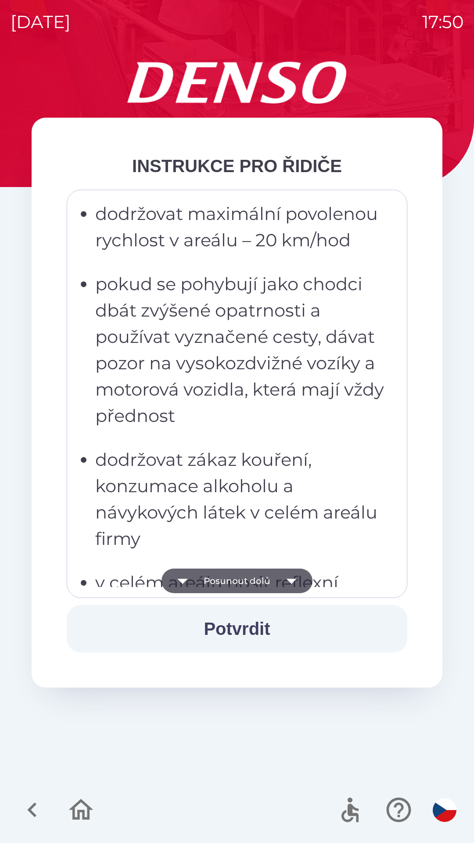
click at [269, 582] on button "Posunout dolů" at bounding box center [237, 581] width 151 height 25
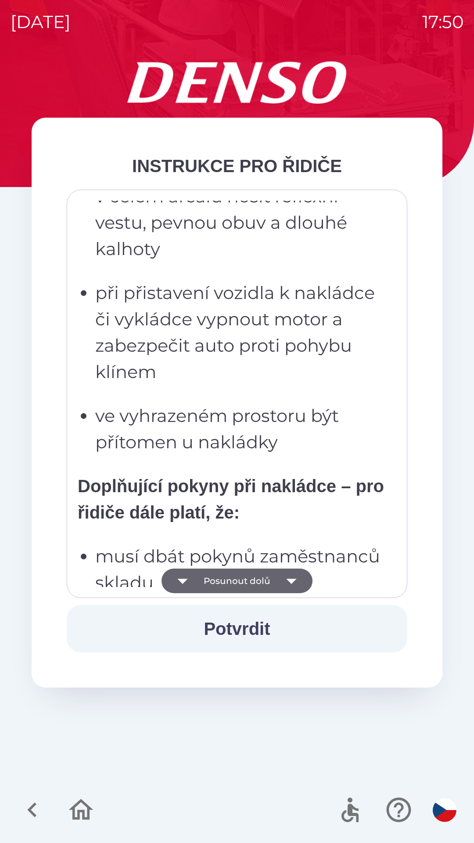
click at [277, 576] on button "Posunout dolů" at bounding box center [237, 581] width 151 height 25
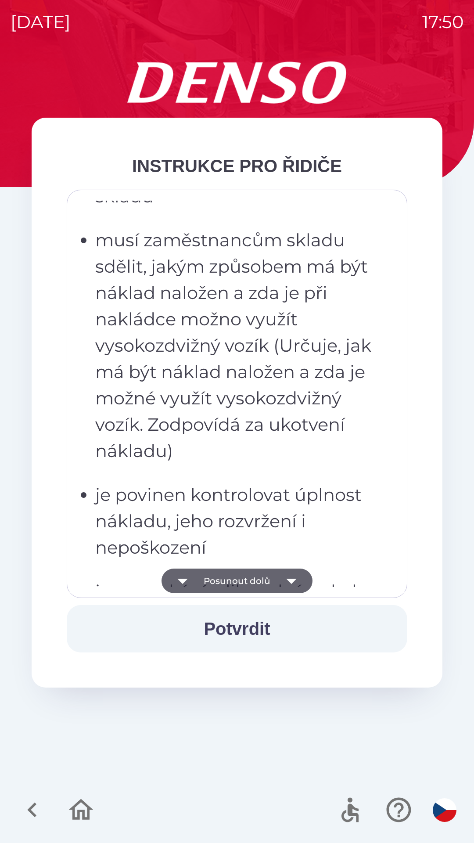
click at [277, 580] on button "Posunout dolů" at bounding box center [237, 581] width 151 height 25
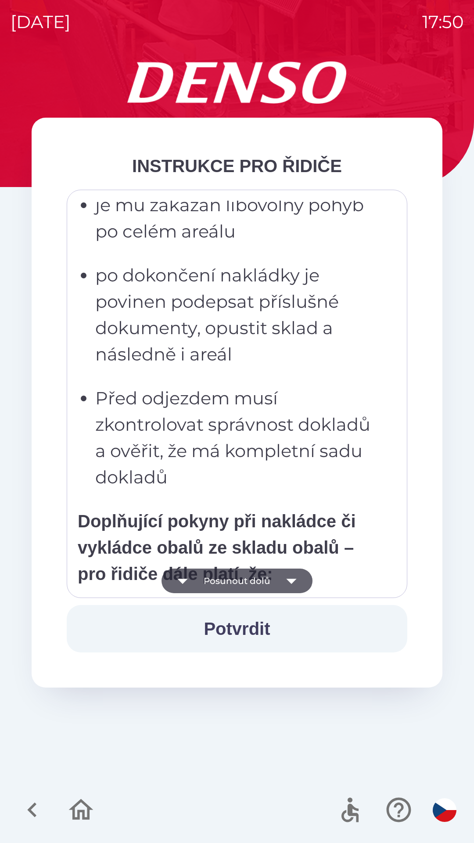
click at [275, 586] on button "Posunout dolů" at bounding box center [237, 581] width 151 height 25
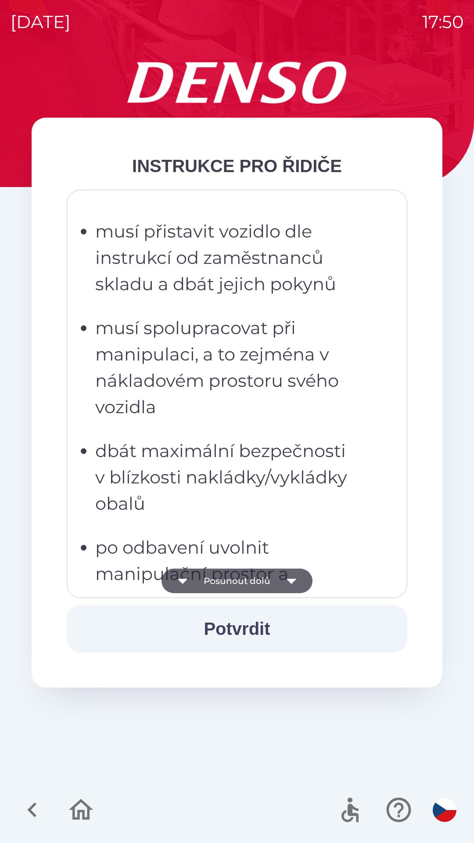
click at [274, 580] on button "Posunout dolů" at bounding box center [237, 581] width 151 height 25
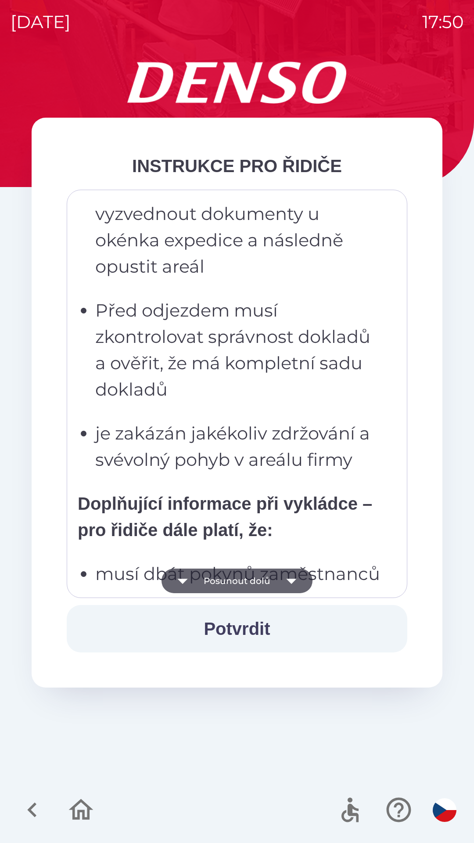
click at [273, 583] on button "Posunout dolů" at bounding box center [237, 581] width 151 height 25
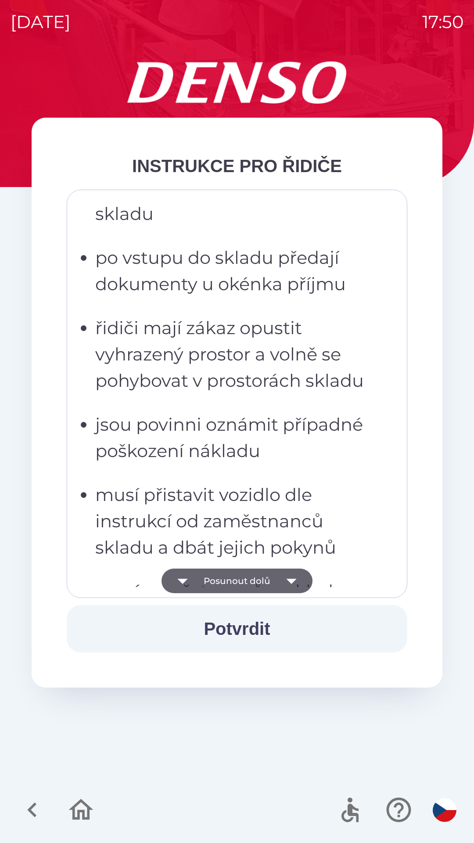
click at [272, 578] on button "Posunout dolů" at bounding box center [237, 581] width 151 height 25
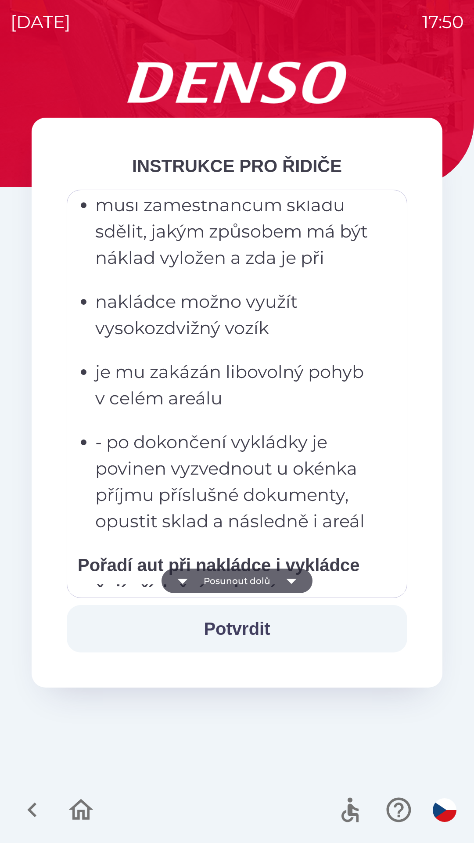
click at [271, 580] on button "Posunout dolů" at bounding box center [237, 581] width 151 height 25
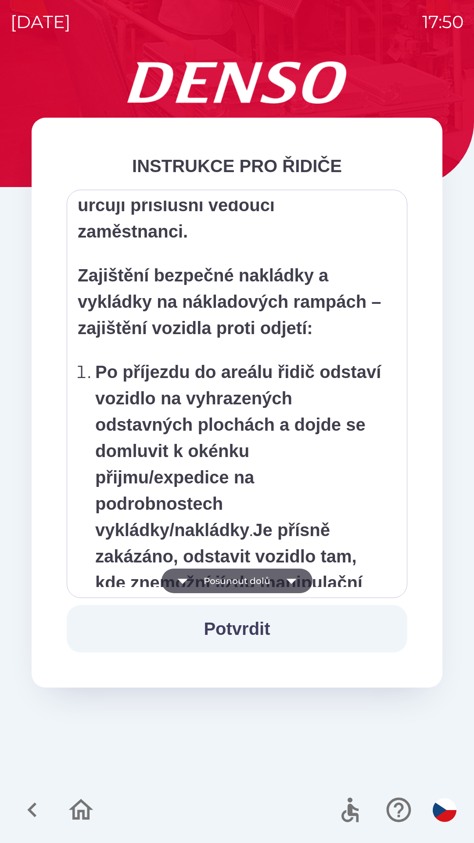
click at [268, 586] on button "Posunout dolů" at bounding box center [237, 581] width 151 height 25
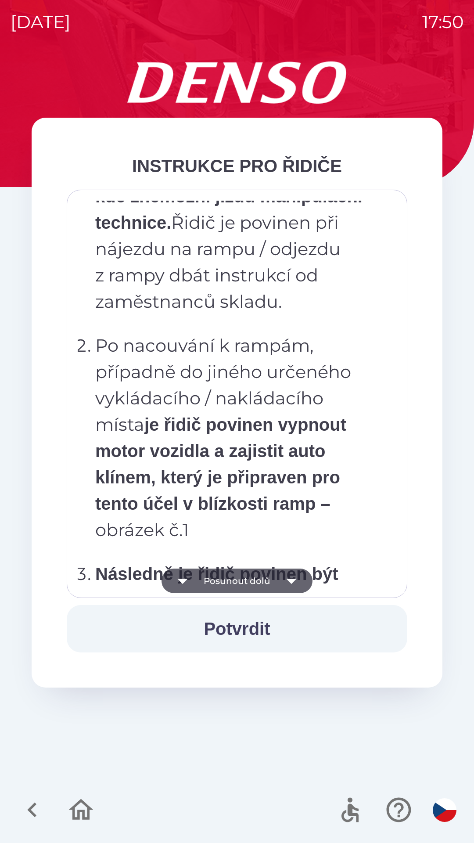
click at [266, 582] on button "Posunout dolů" at bounding box center [237, 581] width 151 height 25
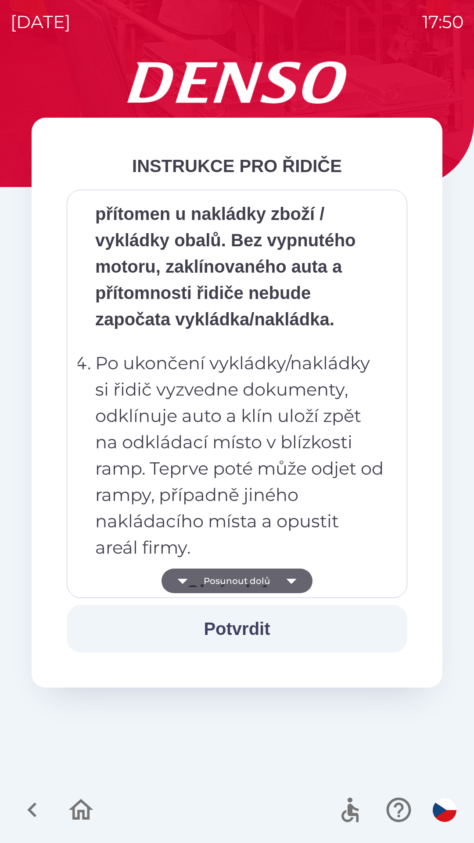
click at [267, 580] on button "Posunout dolů" at bounding box center [237, 581] width 151 height 25
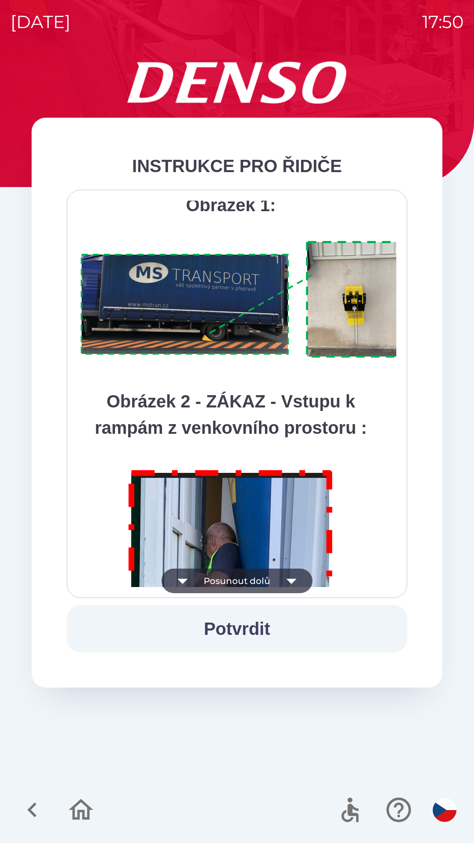
click at [267, 586] on button "Posunout dolů" at bounding box center [237, 581] width 151 height 25
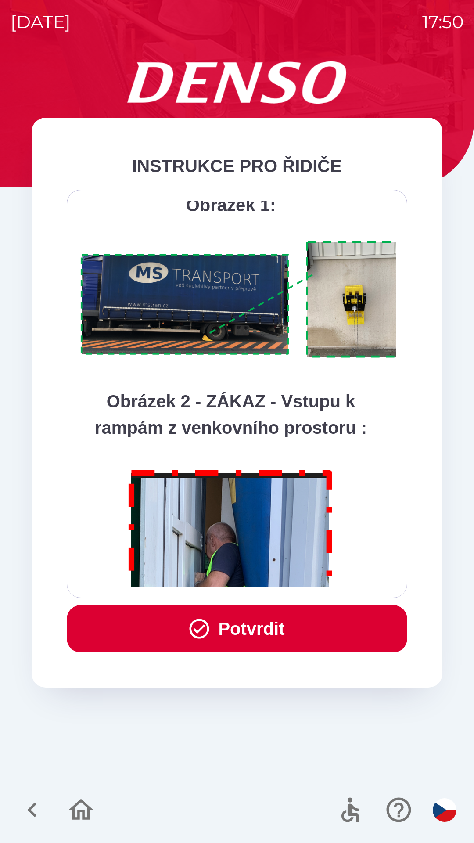
scroll to position [4934, 0]
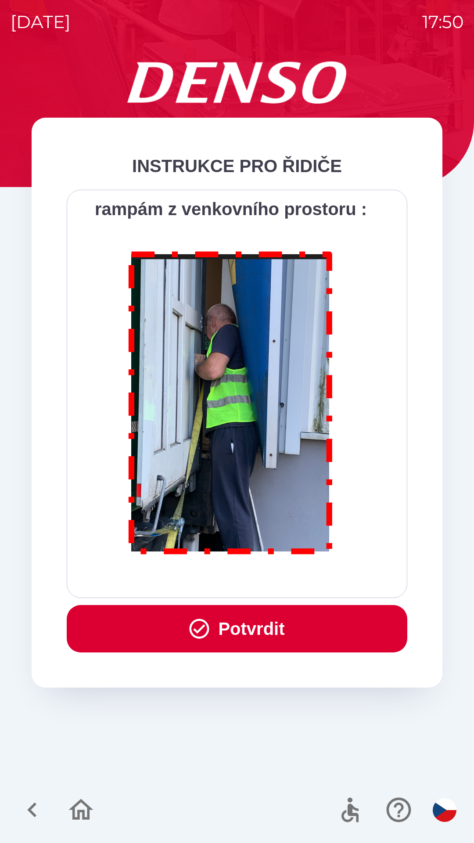
click at [267, 584] on div "Všichni řidiči přijíždějící do skladu firmy DENSO CZECH s.r.o. jsou po průjezdu…" at bounding box center [237, 394] width 319 height 386
click at [269, 581] on div "Všichni řidiči přijíždějící do skladu firmy DENSO CZECH s.r.o. jsou po průjezdu…" at bounding box center [237, 394] width 319 height 386
click at [257, 642] on button "Potvrdit" at bounding box center [237, 628] width 341 height 47
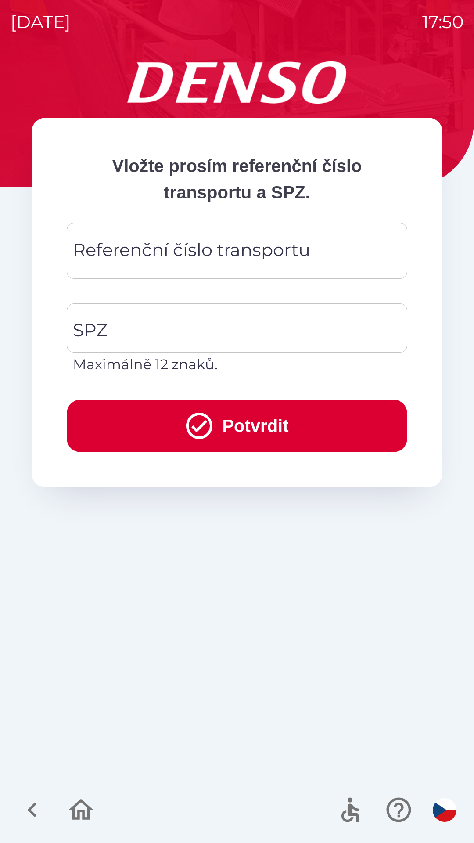
click at [108, 256] on div "Referenční číslo transportu Referenční číslo transportu" at bounding box center [237, 251] width 341 height 56
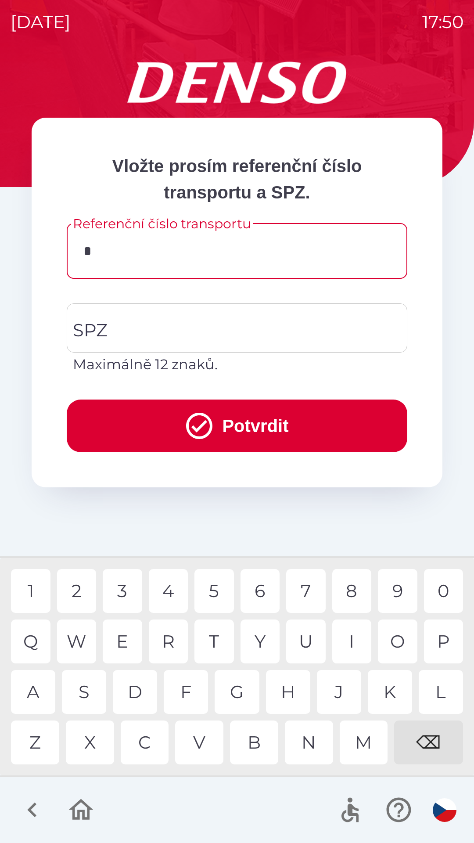
click at [312, 748] on div "N" at bounding box center [309, 743] width 48 height 44
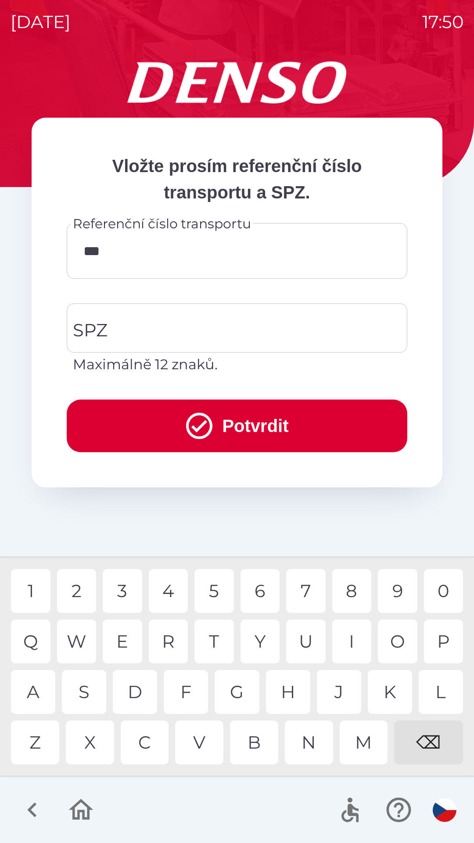
click at [144, 740] on div "C" at bounding box center [145, 743] width 48 height 44
click at [119, 595] on div "3" at bounding box center [123, 591] width 40 height 44
click at [79, 587] on div "2" at bounding box center [77, 591] width 40 height 44
click at [434, 598] on div "0" at bounding box center [444, 591] width 40 height 44
click at [357, 588] on div "8" at bounding box center [352, 591] width 40 height 44
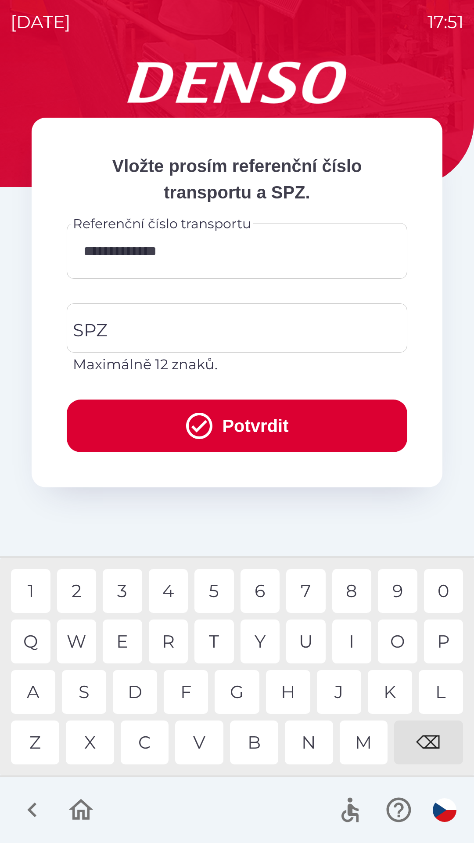
click at [247, 750] on div "B" at bounding box center [254, 743] width 48 height 44
click at [120, 324] on input "SPZ" at bounding box center [231, 327] width 320 height 41
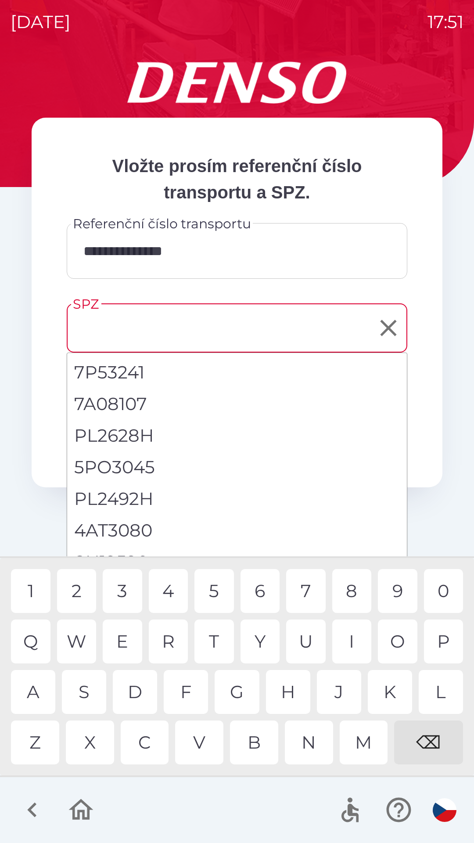
click at [225, 252] on input "**********" at bounding box center [237, 251] width 320 height 35
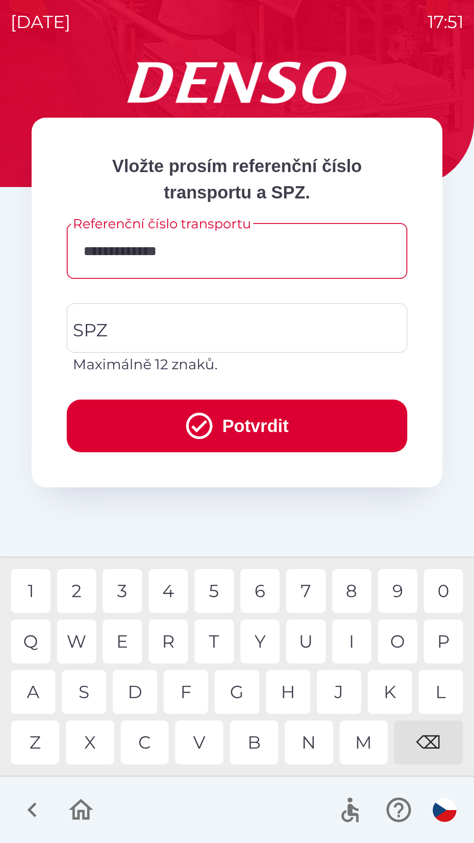
click at [430, 741] on div "⌫" at bounding box center [428, 743] width 69 height 44
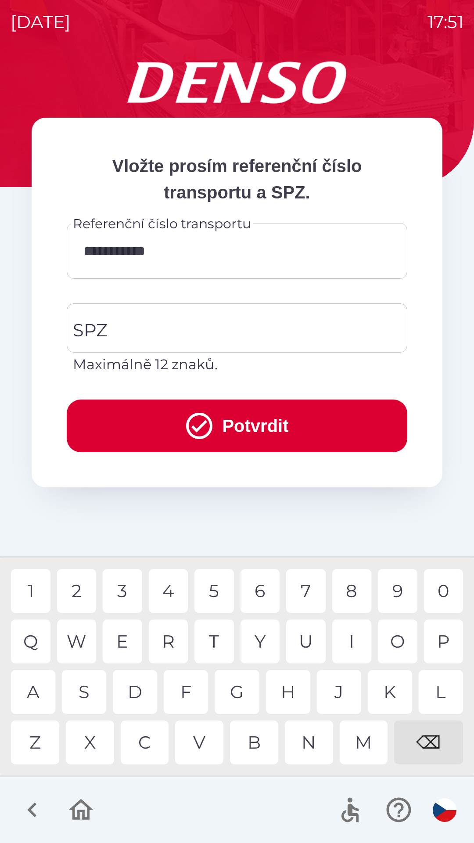
click at [435, 753] on div "⌫" at bounding box center [428, 743] width 69 height 44
click at [75, 592] on div "2" at bounding box center [77, 591] width 40 height 44
click at [429, 745] on div "⌫" at bounding box center [428, 743] width 69 height 44
type input "**********"
click at [431, 733] on div "⌫" at bounding box center [428, 743] width 69 height 44
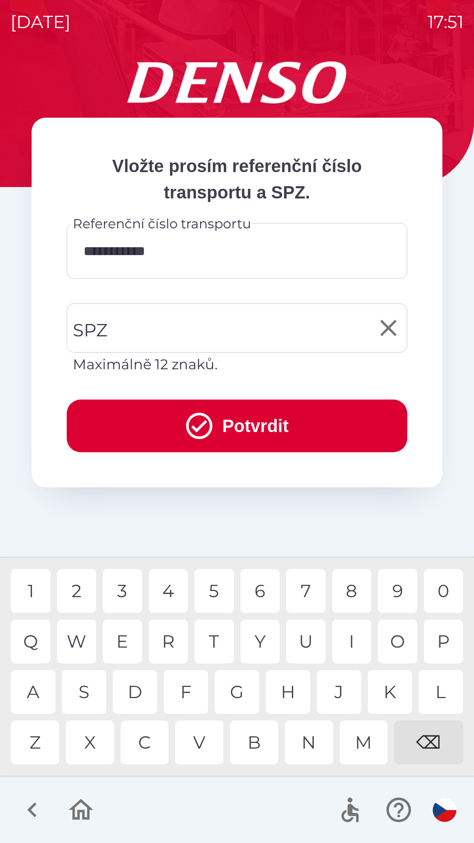
click at [124, 328] on input "SPZ" at bounding box center [231, 327] width 320 height 41
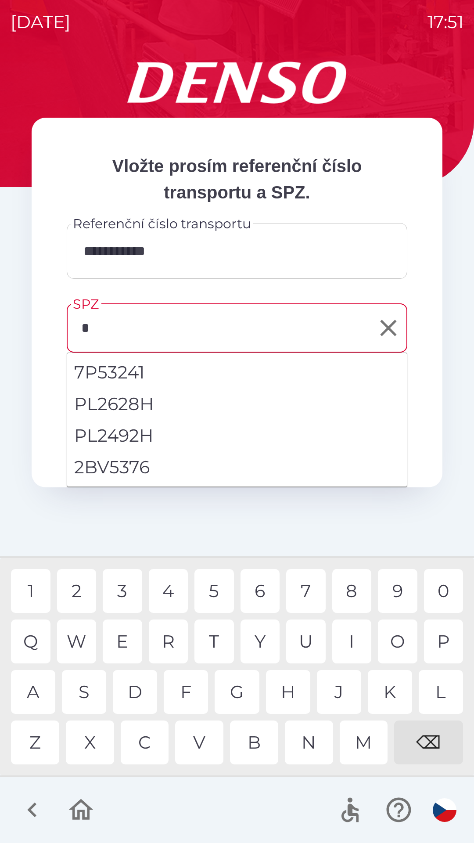
click at [129, 466] on li "2BV5376" at bounding box center [237, 467] width 340 height 32
type input "*******"
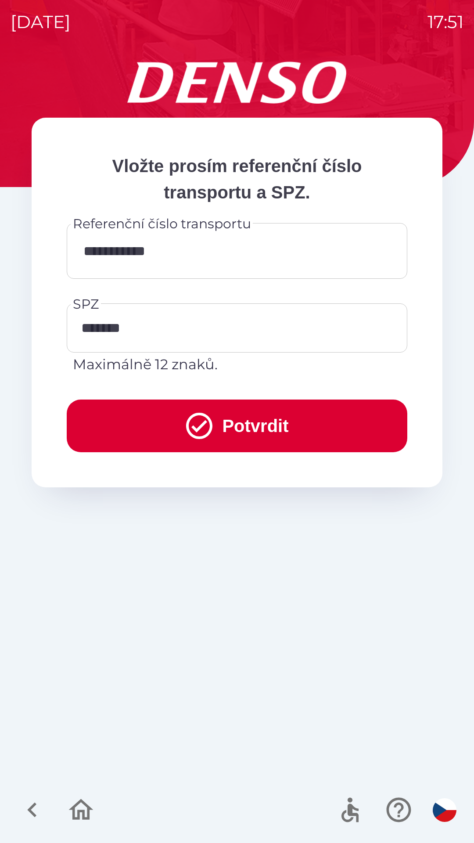
click at [226, 421] on button "Potvrdit" at bounding box center [237, 426] width 341 height 53
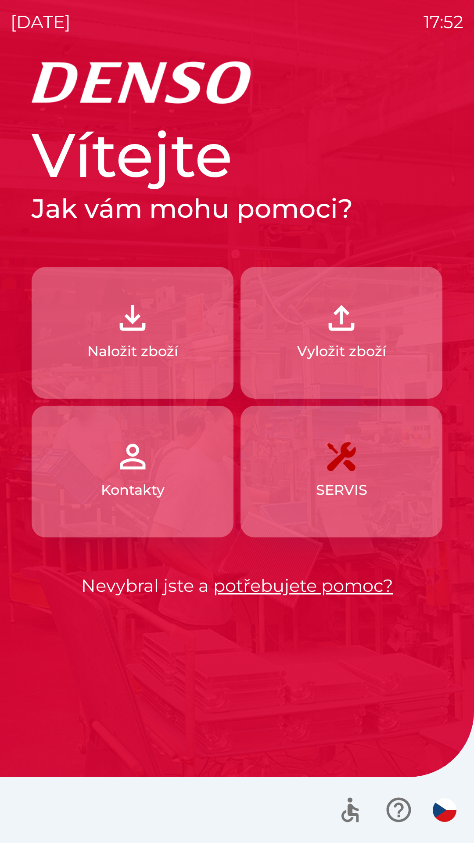
click at [343, 344] on p "Vyložit zboží" at bounding box center [341, 351] width 89 height 21
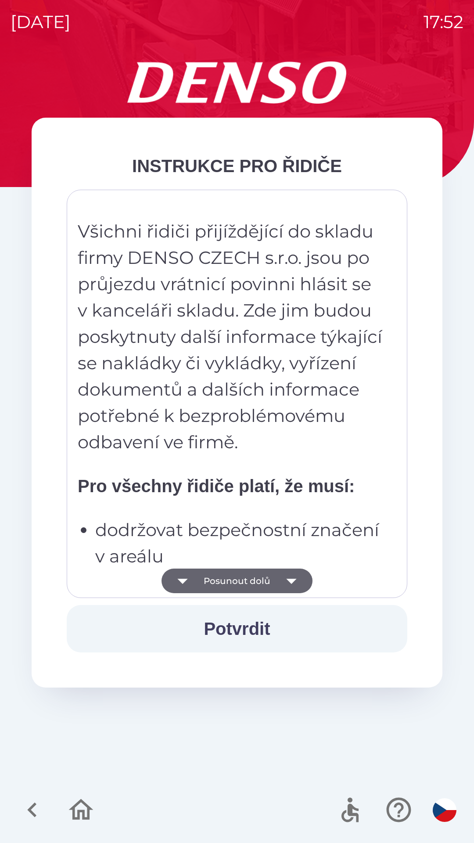
click at [251, 581] on button "Posunout dolů" at bounding box center [237, 581] width 151 height 25
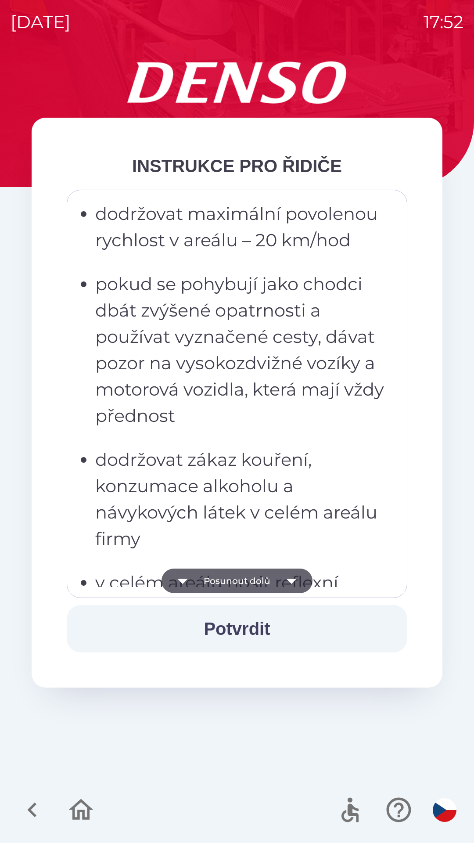
click at [246, 589] on button "Posunout dolů" at bounding box center [237, 581] width 151 height 25
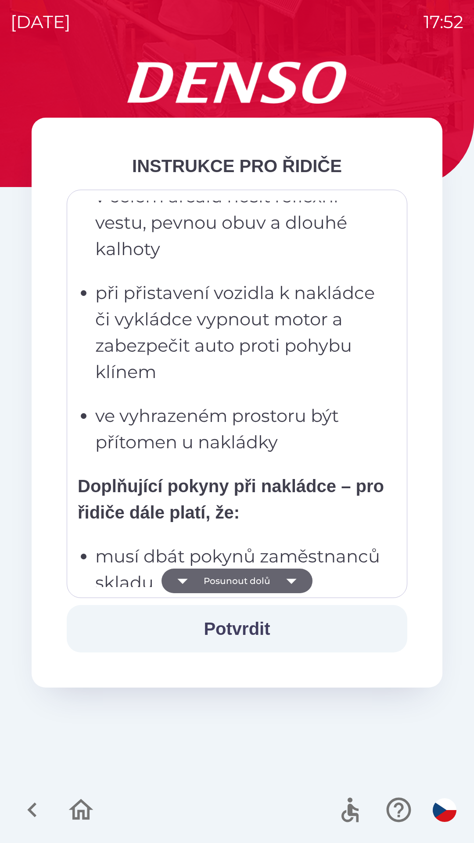
click at [243, 584] on button "Posunout dolů" at bounding box center [237, 581] width 151 height 25
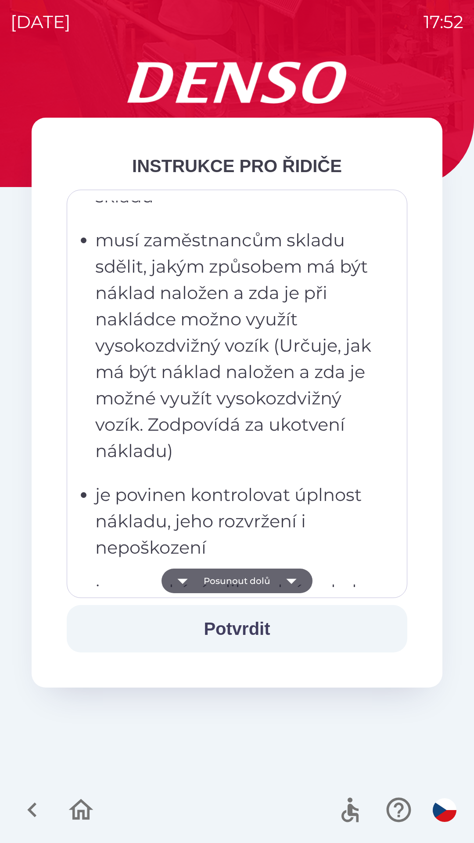
click at [242, 584] on button "Posunout dolů" at bounding box center [237, 581] width 151 height 25
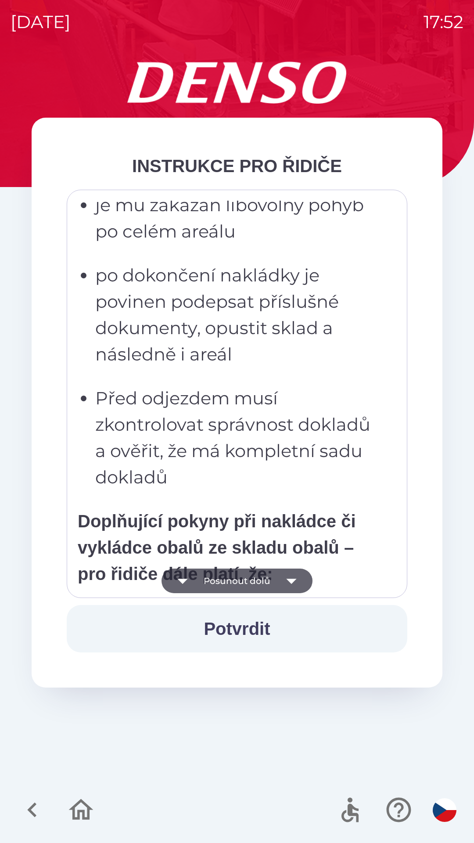
click at [244, 573] on button "Posunout dolů" at bounding box center [237, 581] width 151 height 25
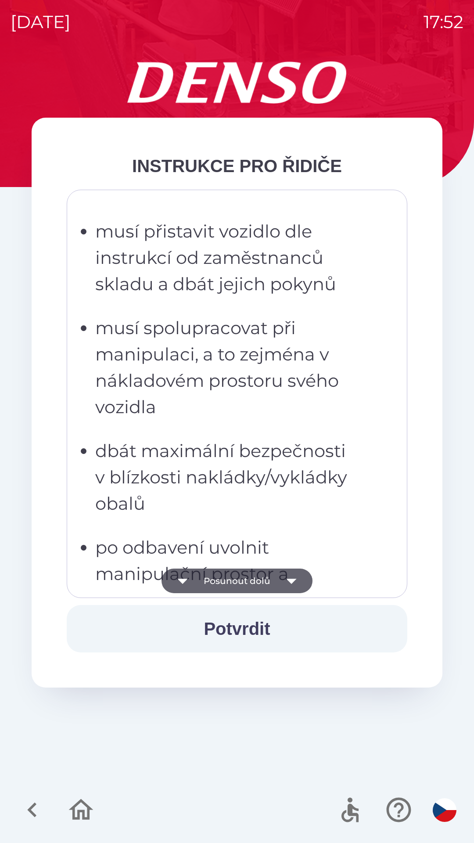
click at [246, 580] on button "Posunout dolů" at bounding box center [237, 581] width 151 height 25
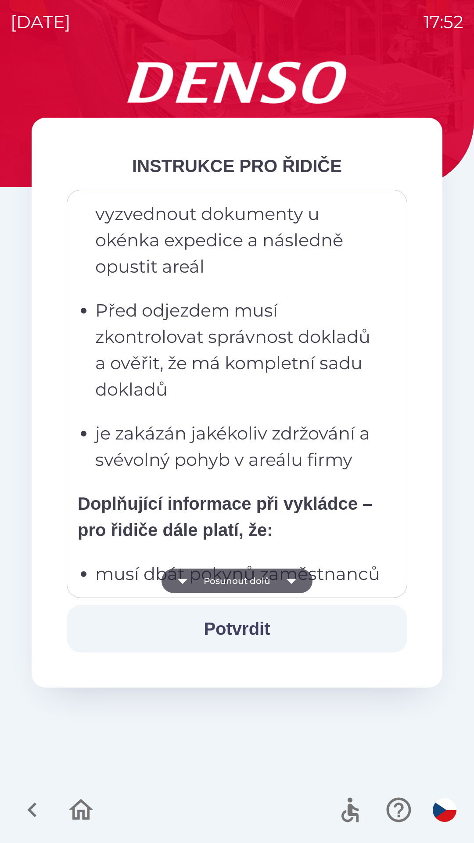
click at [244, 583] on button "Posunout dolů" at bounding box center [237, 581] width 151 height 25
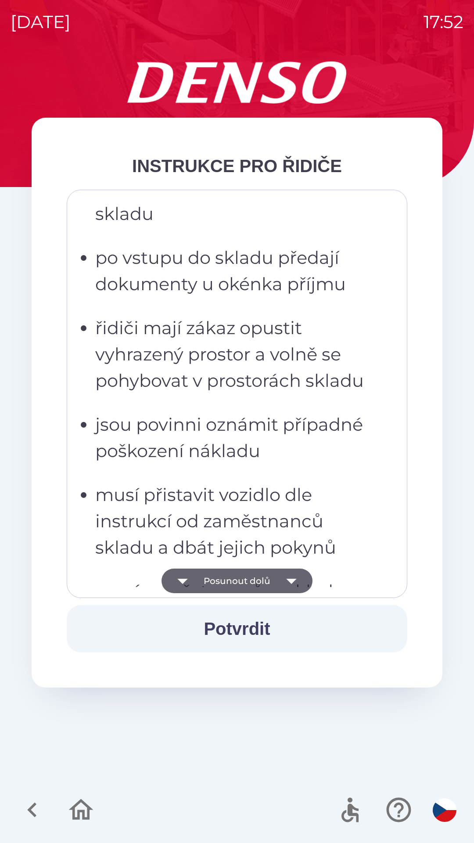
click at [245, 577] on button "Posunout dolů" at bounding box center [237, 581] width 151 height 25
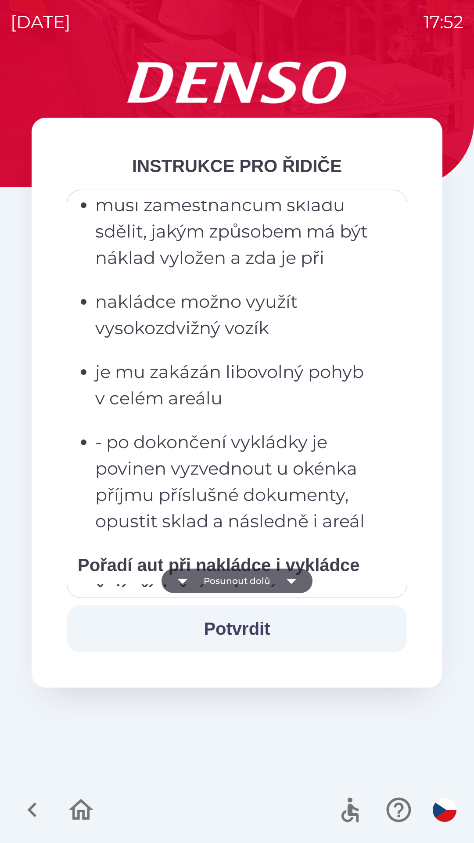
click at [244, 581] on button "Posunout dolů" at bounding box center [237, 581] width 151 height 25
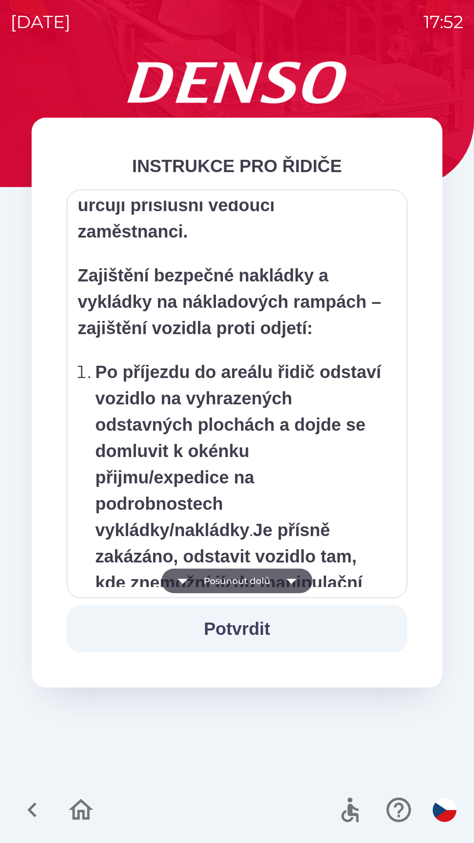
click at [251, 584] on button "Posunout dolů" at bounding box center [237, 581] width 151 height 25
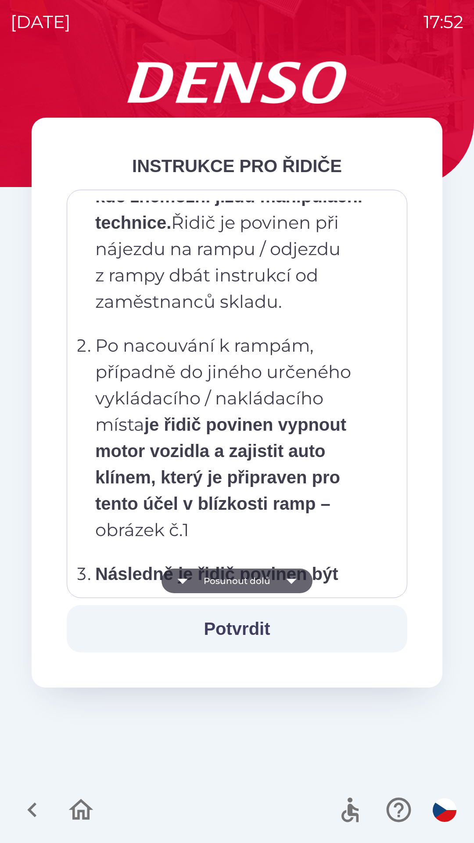
click at [253, 580] on button "Posunout dolů" at bounding box center [237, 581] width 151 height 25
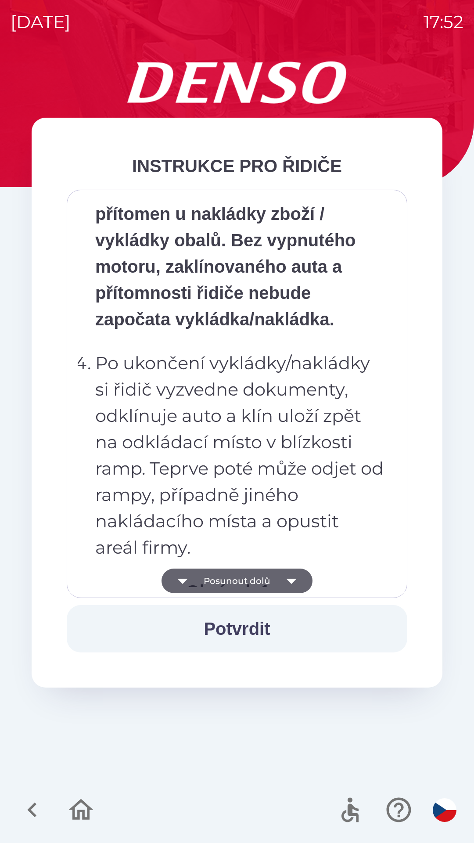
click at [253, 581] on button "Posunout dolů" at bounding box center [237, 581] width 151 height 25
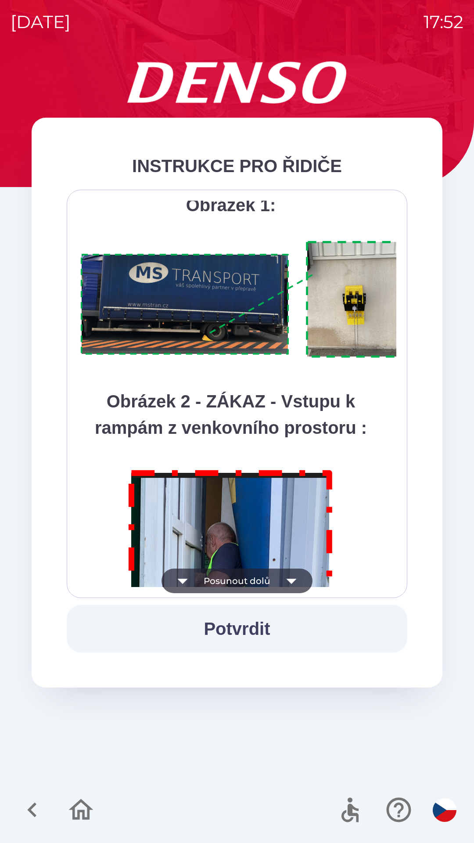
click at [257, 580] on button "Posunout dolů" at bounding box center [237, 581] width 151 height 25
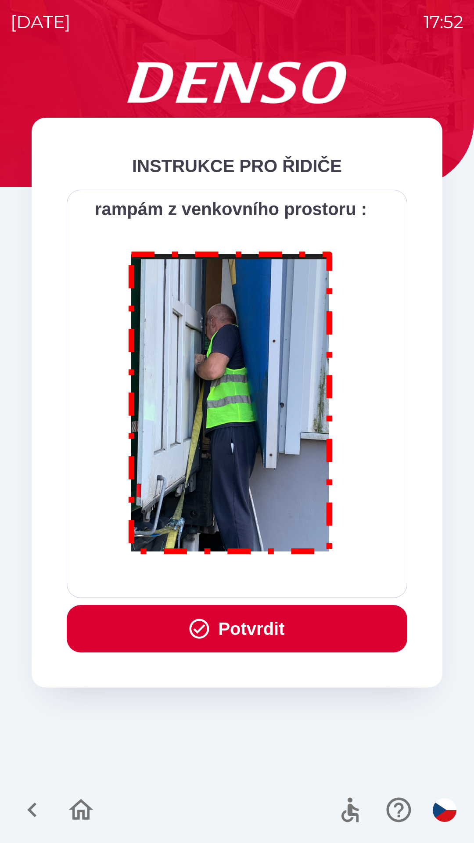
click at [259, 577] on div "Všichni řidiči přijíždějící do skladu firmy DENSO CZECH s.r.o. jsou po průjezdu…" at bounding box center [237, 394] width 319 height 386
click at [259, 581] on div "Všichni řidiči přijíždějící do skladu firmy DENSO CZECH s.r.o. jsou po průjezdu…" at bounding box center [237, 394] width 319 height 386
click at [261, 632] on button "Potvrdit" at bounding box center [237, 628] width 341 height 47
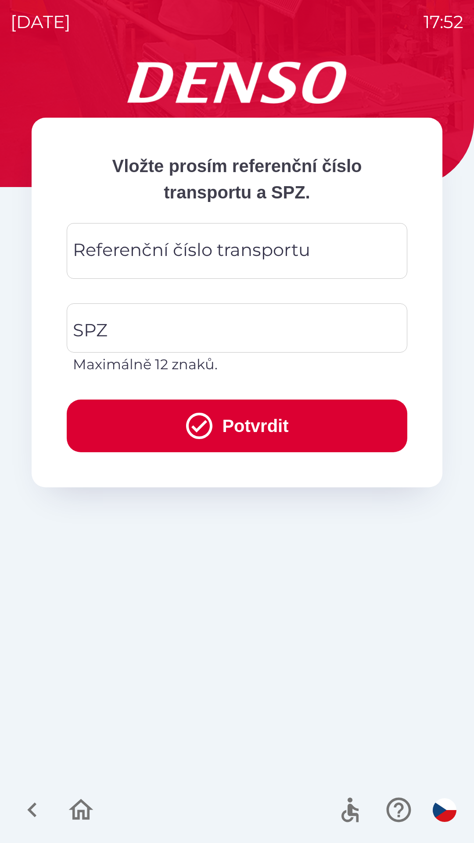
click at [104, 243] on div "Referenční číslo transportu Referenční číslo transportu" at bounding box center [237, 251] width 341 height 56
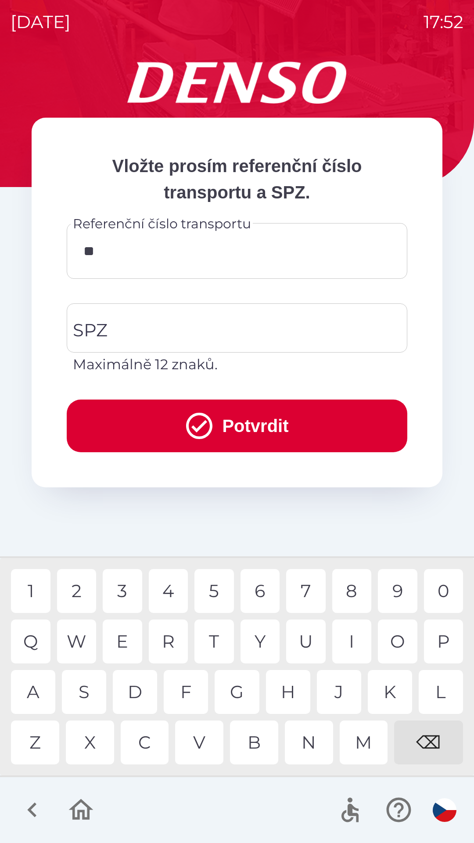
click at [37, 683] on div "A" at bounding box center [33, 692] width 44 height 44
click at [349, 639] on div "I" at bounding box center [352, 642] width 40 height 44
click at [439, 596] on div "0" at bounding box center [444, 591] width 40 height 44
click at [36, 592] on div "1" at bounding box center [31, 591] width 40 height 44
click at [169, 256] on input "********" at bounding box center [237, 251] width 320 height 35
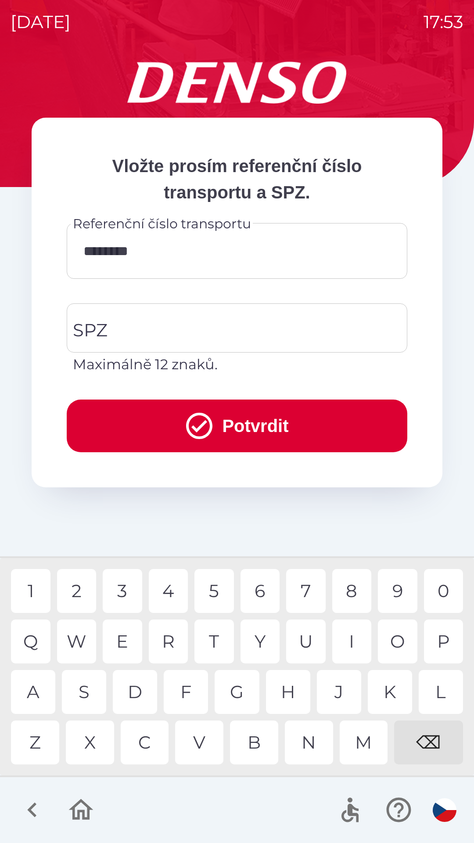
click at [424, 742] on div "⌫" at bounding box center [428, 743] width 69 height 44
type input "*********"
click at [112, 335] on input "SPZ" at bounding box center [231, 327] width 320 height 41
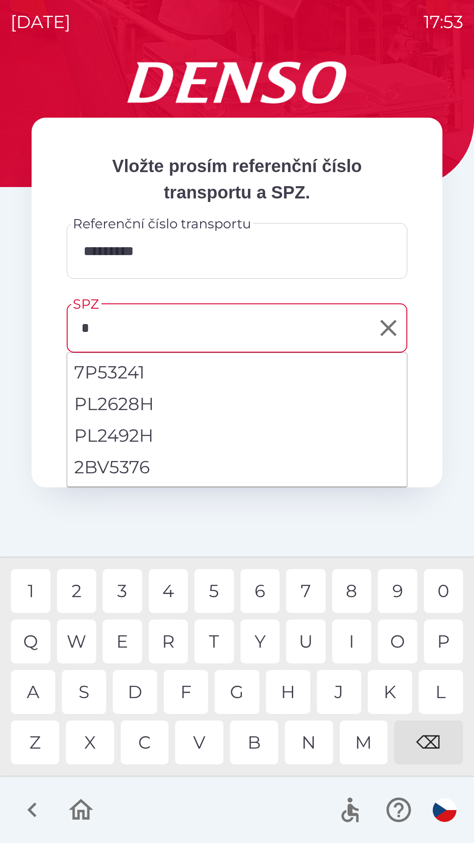
click at [75, 589] on div "2" at bounding box center [77, 591] width 40 height 44
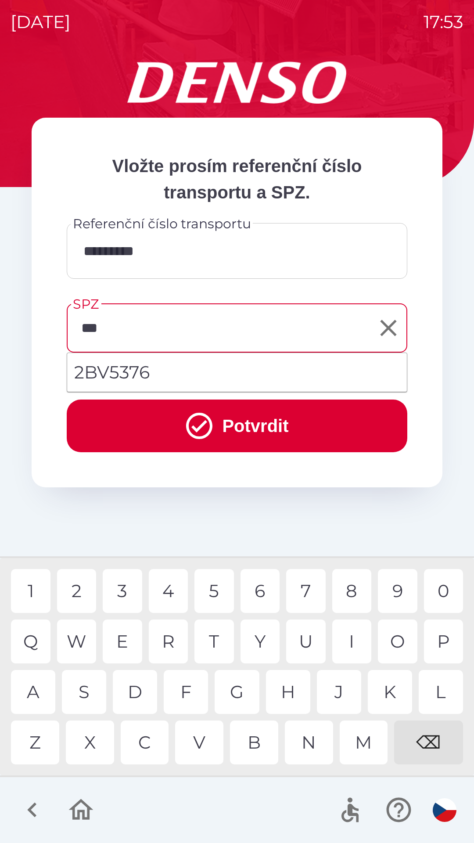
click at [168, 364] on li "2BV5376" at bounding box center [237, 373] width 340 height 32
type input "*******"
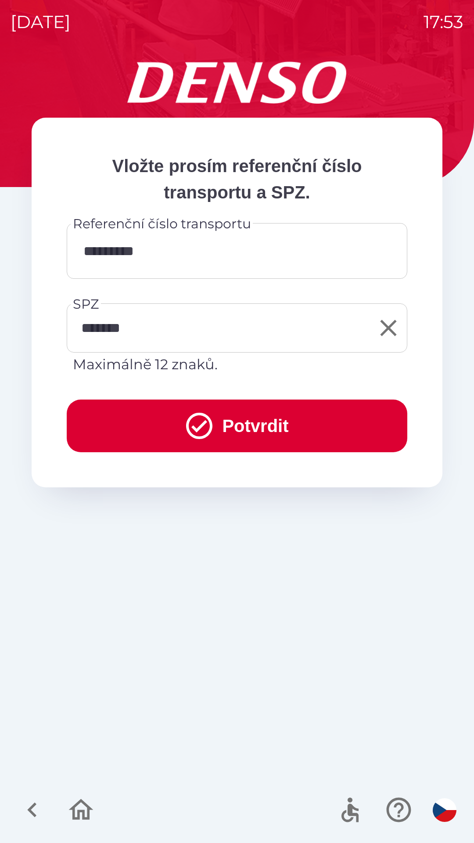
click at [262, 422] on button "Potvrdit" at bounding box center [237, 426] width 341 height 53
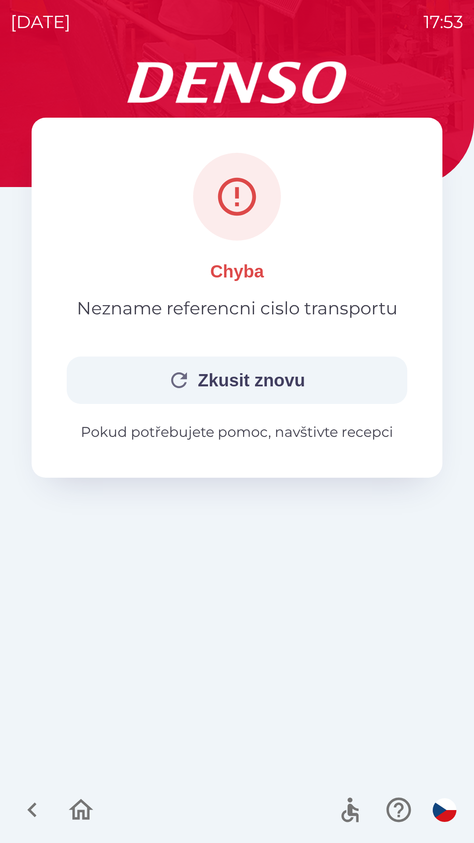
click at [25, 811] on icon "button" at bounding box center [32, 809] width 29 height 29
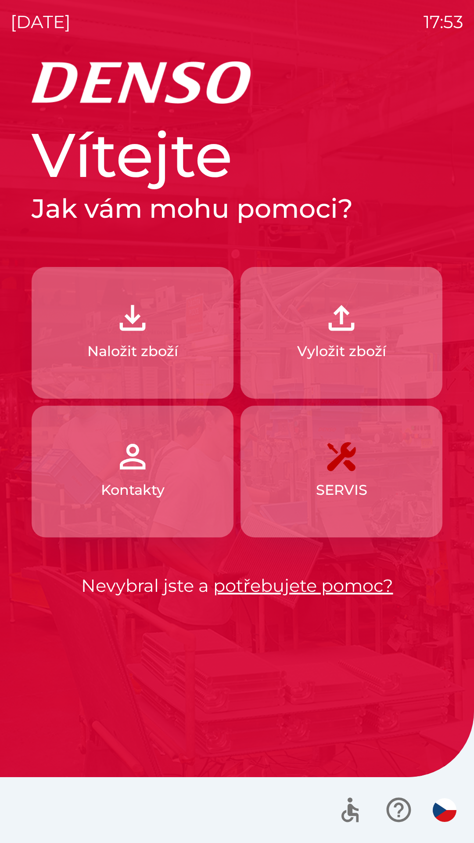
click at [331, 339] on button "Vyložit zboží" at bounding box center [342, 333] width 202 height 132
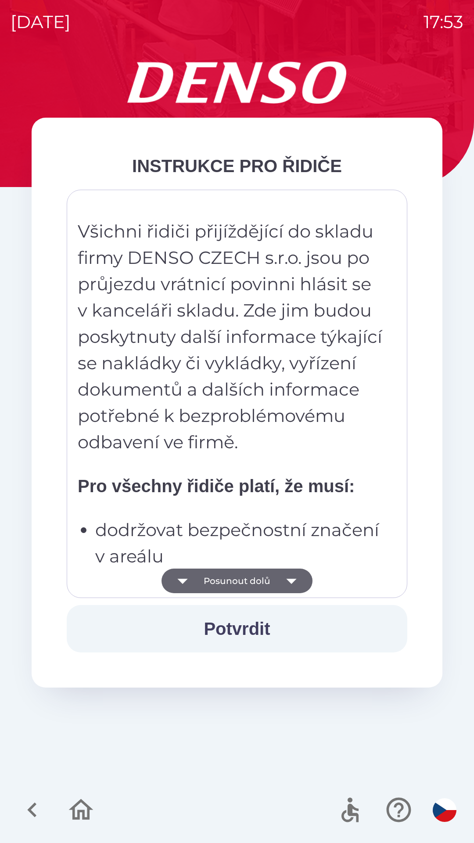
click at [242, 580] on button "Posunout dolů" at bounding box center [237, 581] width 151 height 25
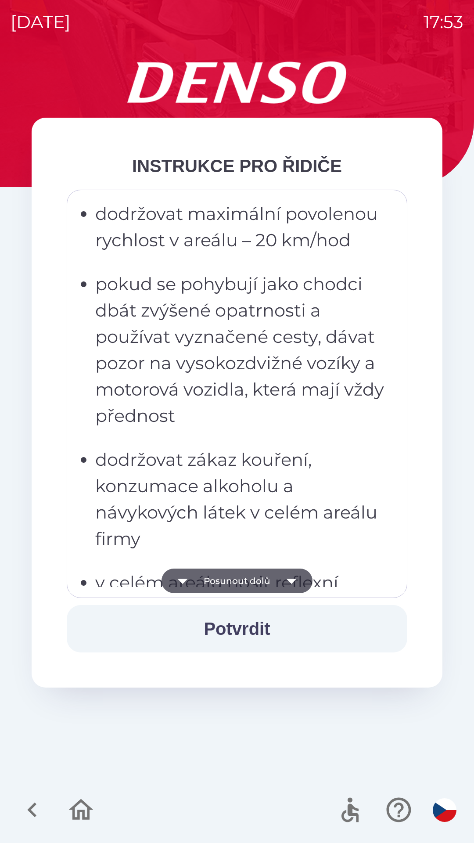
click at [237, 584] on button "Posunout dolů" at bounding box center [237, 581] width 151 height 25
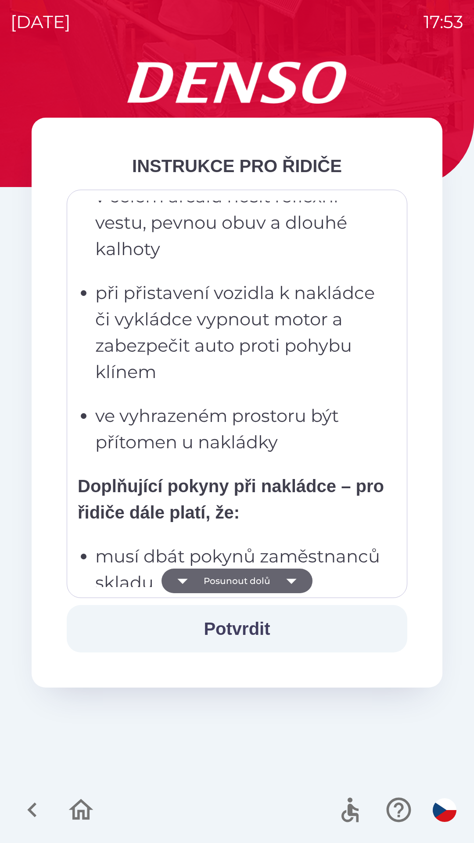
click at [226, 588] on button "Posunout dolů" at bounding box center [237, 581] width 151 height 25
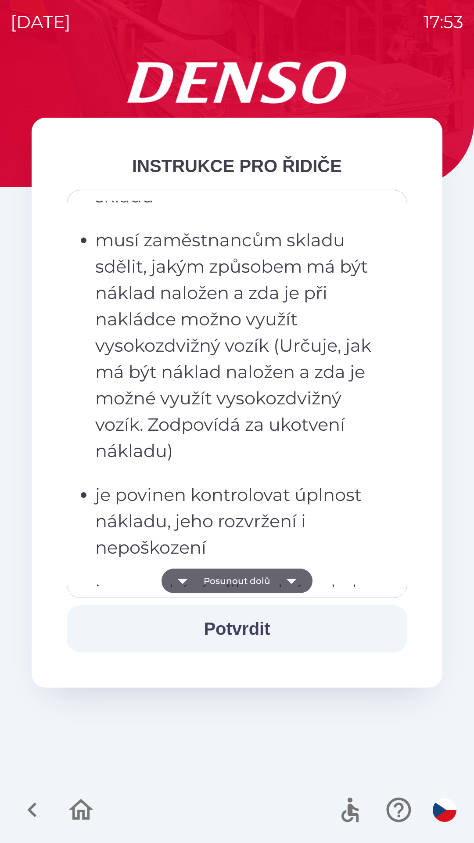
click at [220, 589] on button "Posunout dolů" at bounding box center [237, 581] width 151 height 25
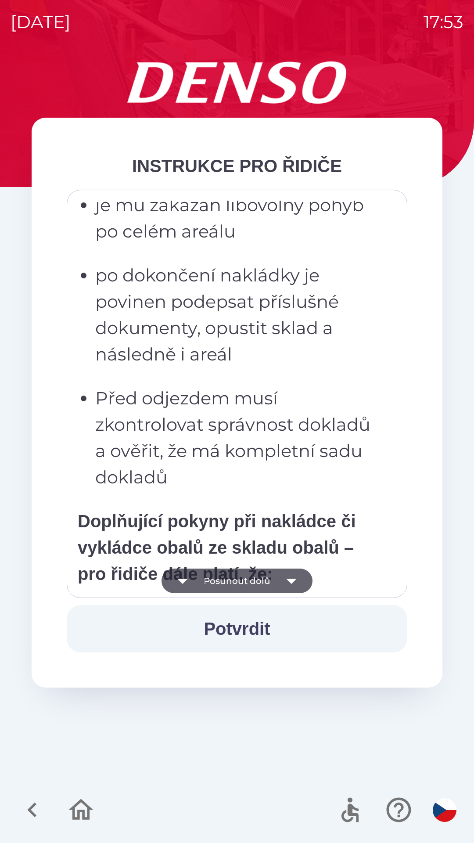
click at [222, 591] on button "Posunout dolů" at bounding box center [237, 581] width 151 height 25
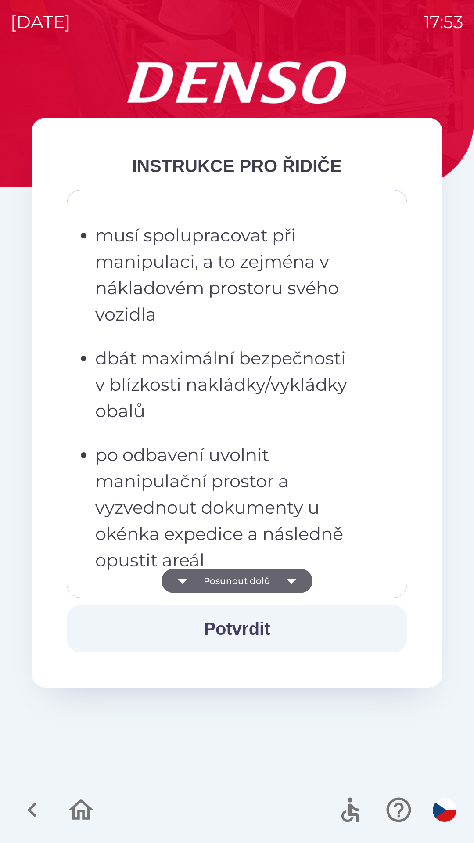
click at [225, 584] on button "Posunout dolů" at bounding box center [237, 581] width 151 height 25
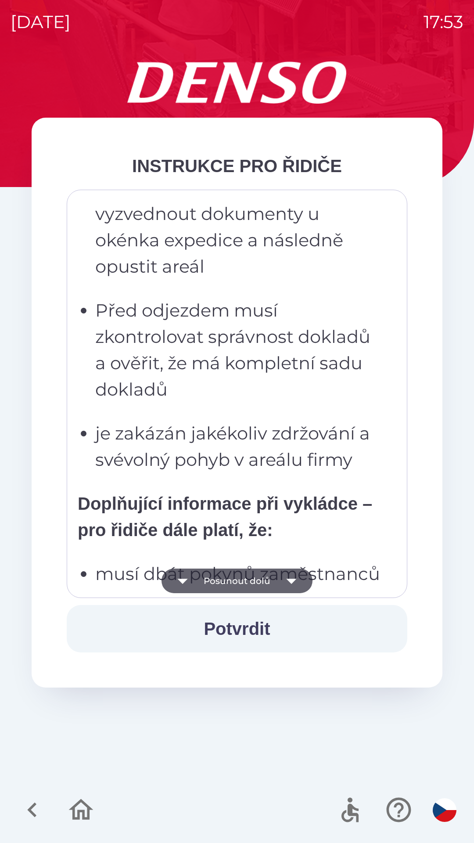
click at [226, 581] on button "Posunout dolů" at bounding box center [237, 581] width 151 height 25
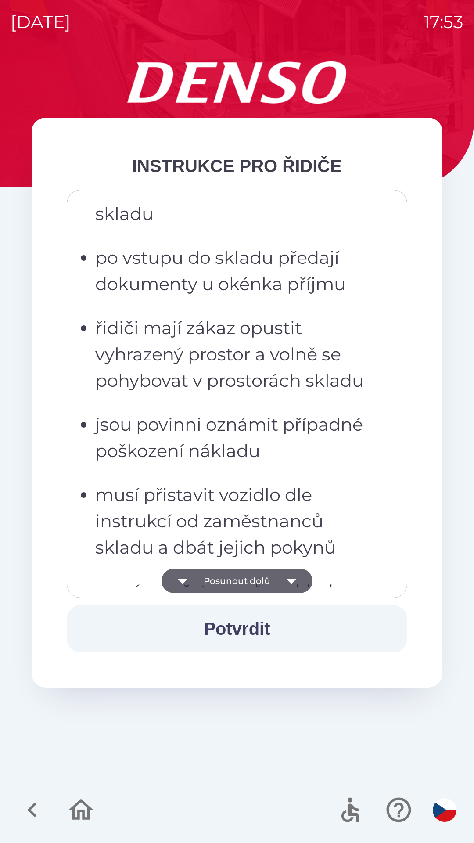
click at [225, 587] on button "Posunout dolů" at bounding box center [237, 581] width 151 height 25
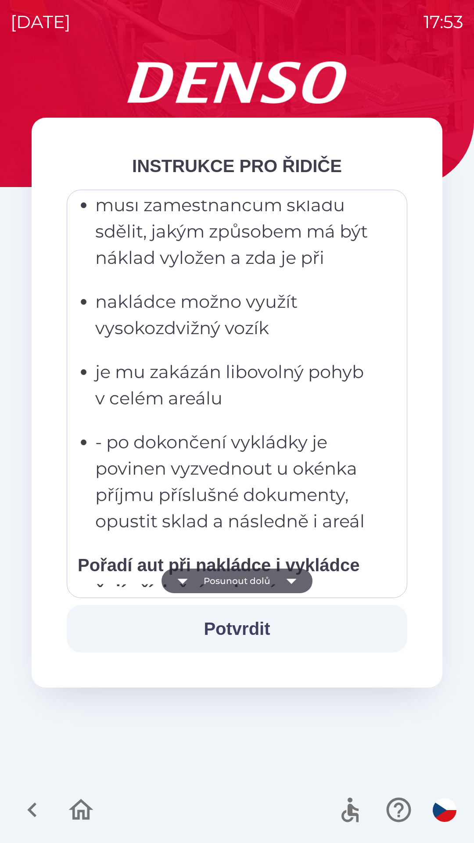
click at [223, 608] on button "Potvrdit" at bounding box center [237, 628] width 341 height 47
click at [218, 608] on button "Potvrdit" at bounding box center [237, 628] width 341 height 47
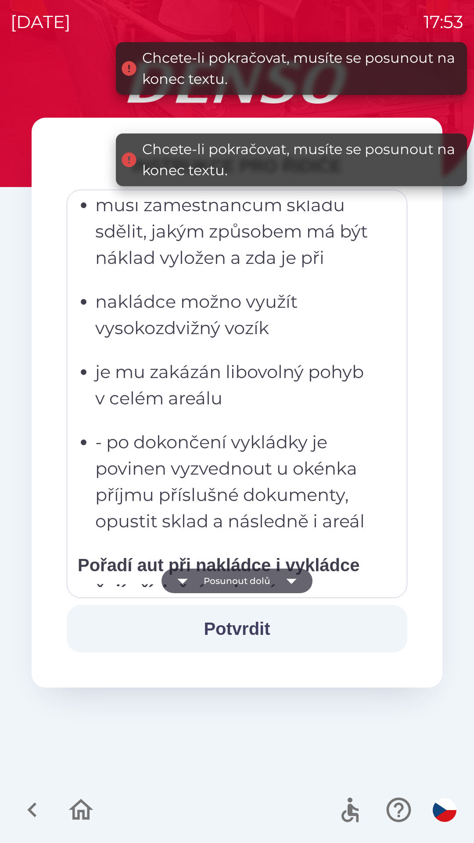
click at [220, 607] on button "Potvrdit" at bounding box center [237, 628] width 341 height 47
click at [223, 606] on button "Potvrdit" at bounding box center [237, 628] width 341 height 47
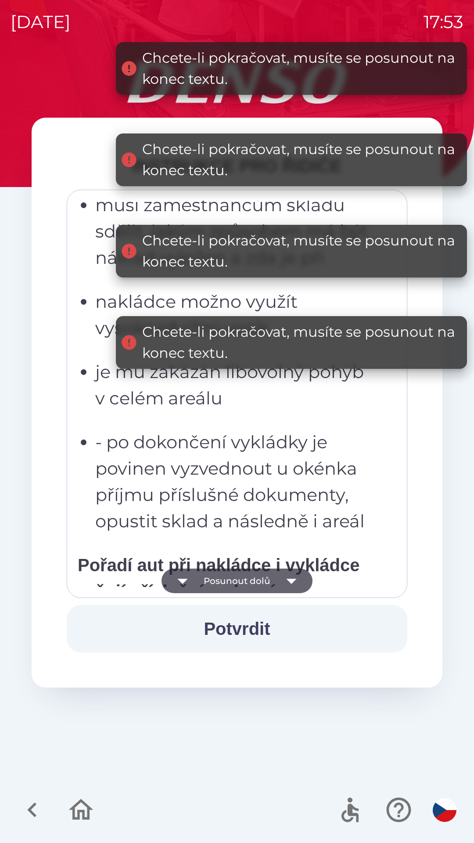
click at [221, 605] on button "Potvrdit" at bounding box center [237, 628] width 341 height 47
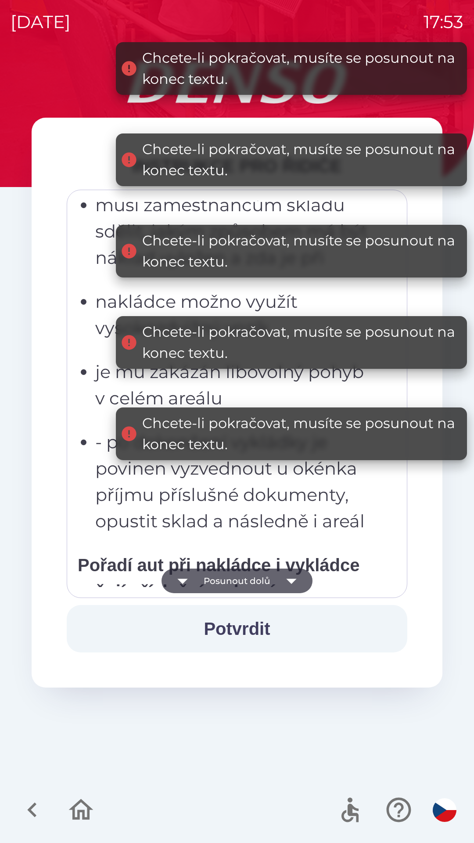
click at [227, 611] on button "Potvrdit" at bounding box center [237, 628] width 341 height 47
click at [229, 613] on button "Potvrdit" at bounding box center [237, 628] width 341 height 47
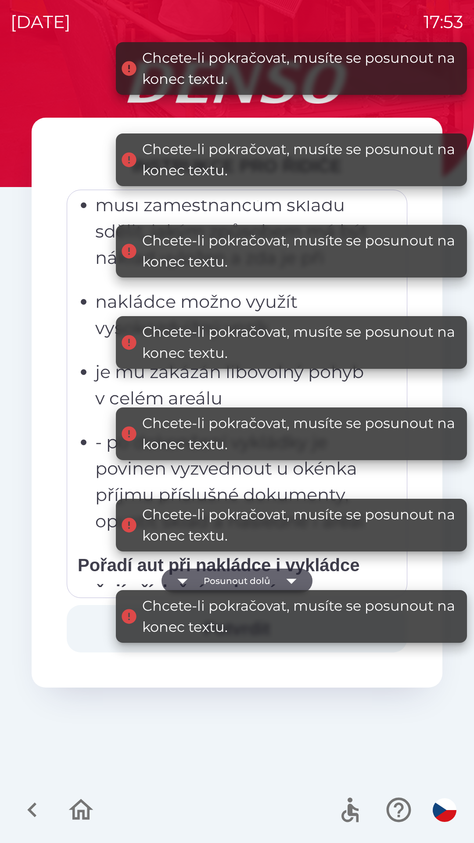
click at [232, 615] on div "Chcete-li pokračovat, musíte se posunout na konec textu." at bounding box center [300, 616] width 316 height 42
click at [228, 612] on div "Chcete-li pokračovat, musíte se posunout na konec textu." at bounding box center [300, 616] width 316 height 42
click at [234, 615] on div "Chcete-li pokračovat, musíte se posunout na konec textu." at bounding box center [300, 616] width 316 height 42
click at [234, 617] on div "Chcete-li pokračovat, musíte se posunout na konec textu." at bounding box center [300, 616] width 316 height 42
click at [259, 578] on button "Posunout dolů" at bounding box center [237, 581] width 151 height 25
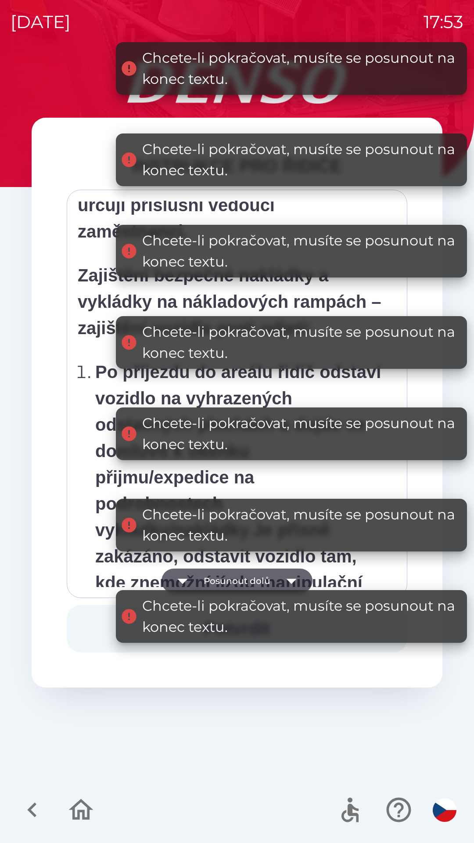
click at [242, 590] on button "Posunout dolů" at bounding box center [237, 581] width 151 height 25
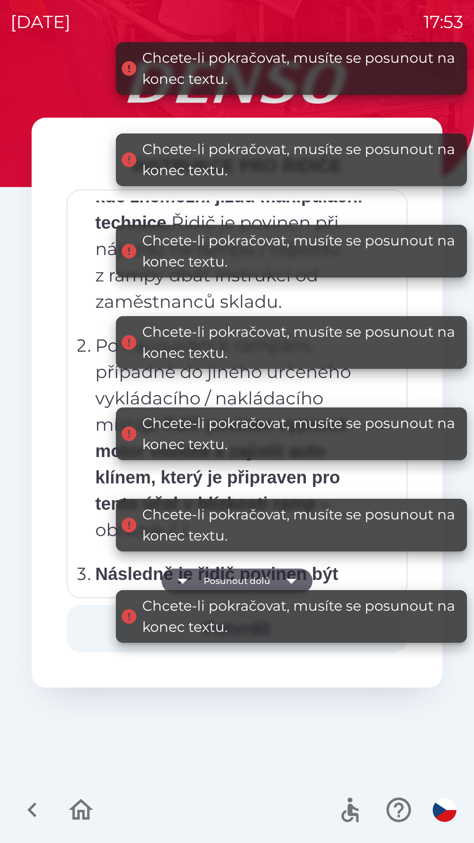
click at [240, 585] on button "Posunout dolů" at bounding box center [237, 581] width 151 height 25
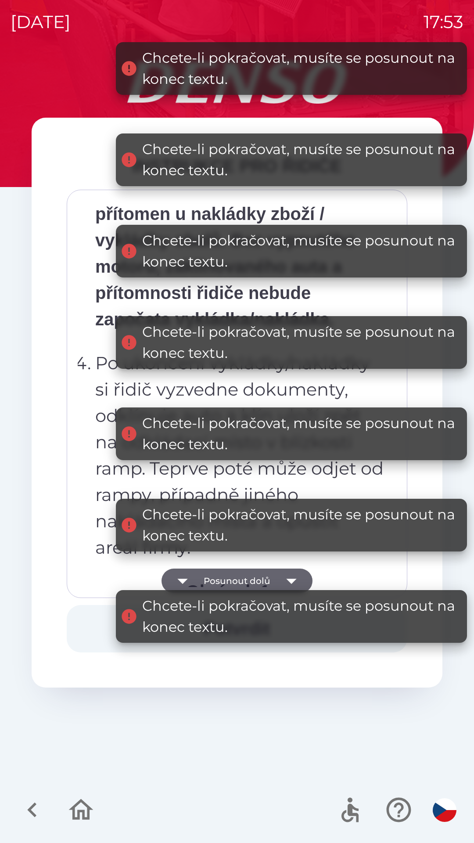
click at [241, 580] on button "Posunout dolů" at bounding box center [237, 581] width 151 height 25
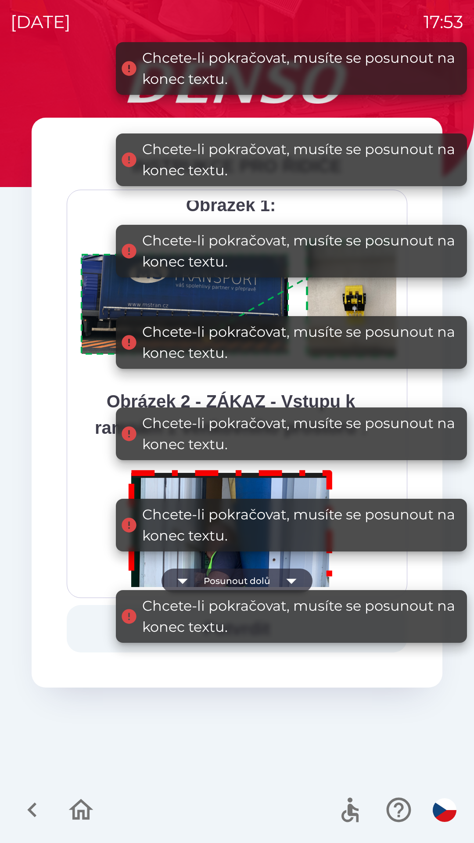
click at [241, 581] on button "Posunout dolů" at bounding box center [237, 581] width 151 height 25
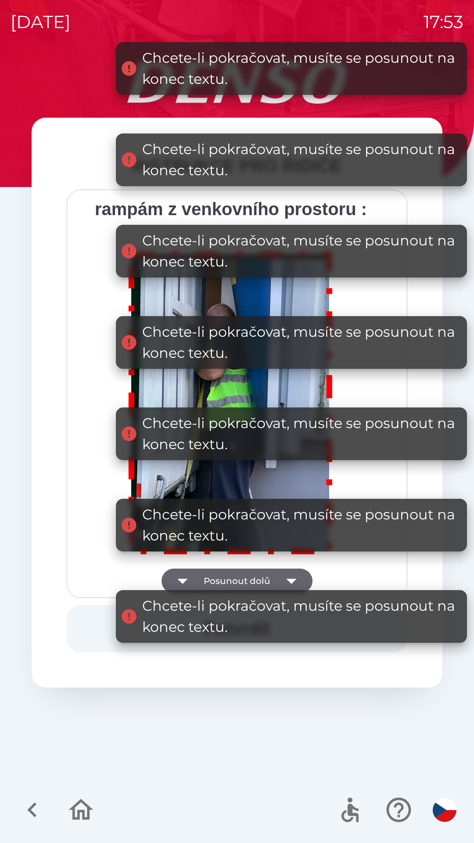
click at [243, 582] on div "Všichni řidiči přijíždějící do skladu firmy DENSO CZECH s.r.o. jsou po průjezdu…" at bounding box center [237, 394] width 319 height 386
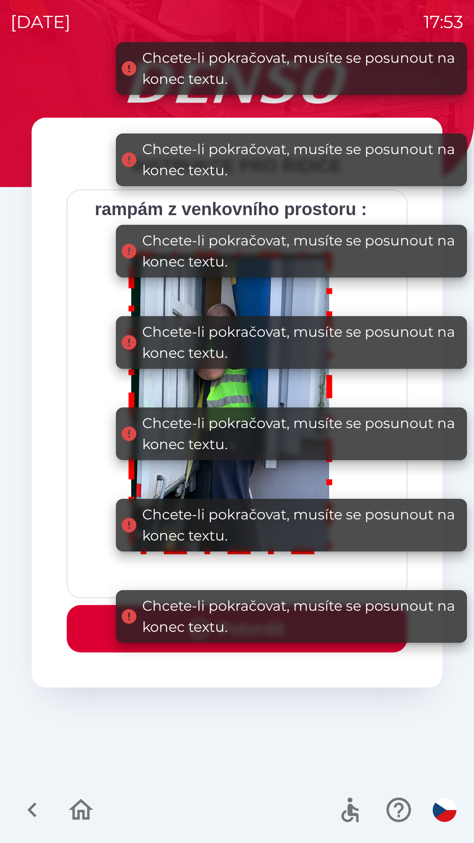
click at [245, 581] on div "Všichni řidiči přijíždějící do skladu firmy DENSO CZECH s.r.o. jsou po průjezdu…" at bounding box center [237, 394] width 319 height 386
click at [245, 580] on div "Všichni řidiči přijíždějící do skladu firmy DENSO CZECH s.r.o. jsou po průjezdu…" at bounding box center [237, 394] width 319 height 386
click at [100, 631] on button "Potvrdit" at bounding box center [237, 628] width 341 height 47
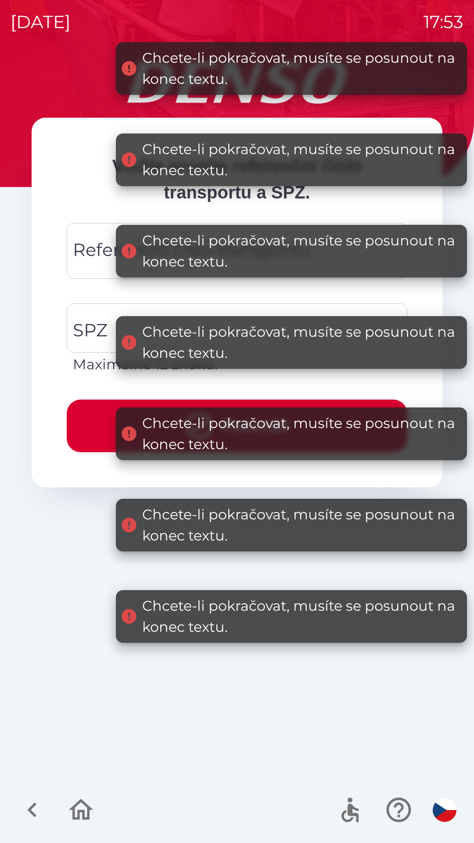
click at [98, 255] on div "Referenční číslo transportu Referenční číslo transportu" at bounding box center [237, 251] width 341 height 56
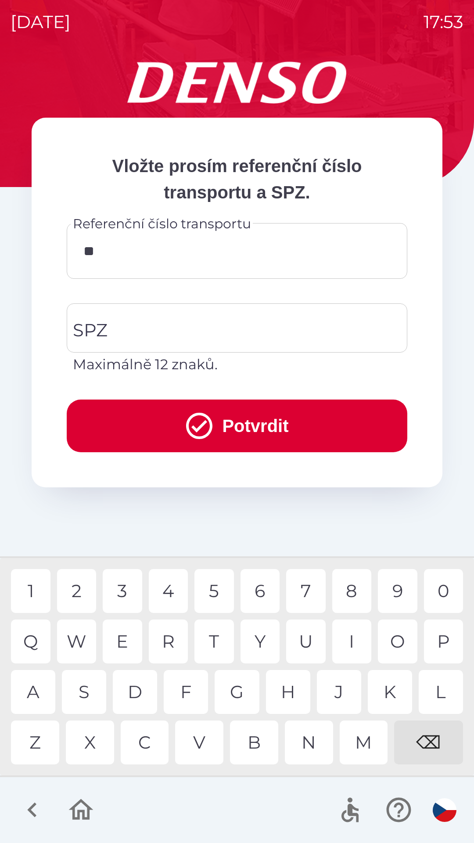
type input "*"
click at [428, 745] on div "⌫" at bounding box center [428, 743] width 69 height 44
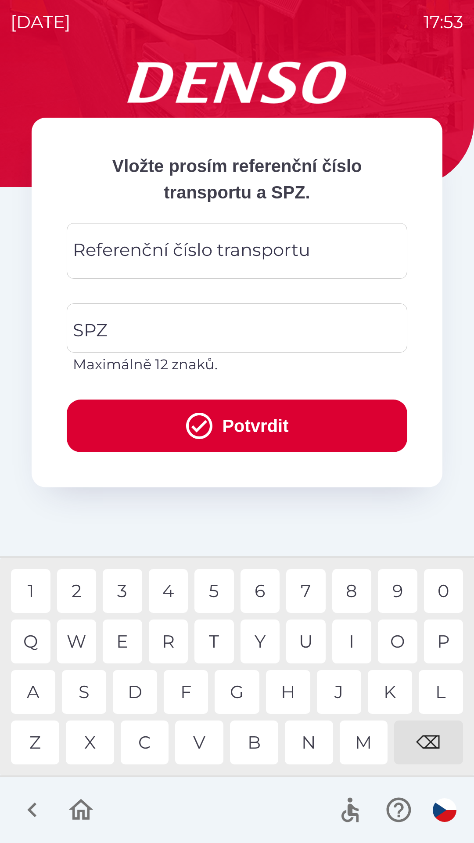
click at [424, 741] on div "⌫" at bounding box center [428, 743] width 69 height 44
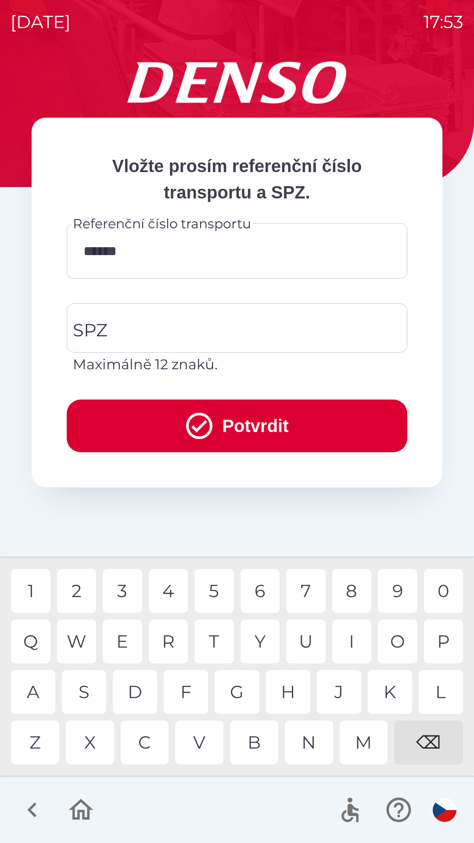
click at [24, 591] on div "1" at bounding box center [31, 591] width 40 height 44
click at [396, 590] on div "9" at bounding box center [398, 591] width 40 height 44
type input "********"
click at [31, 696] on div "A" at bounding box center [33, 692] width 44 height 44
click at [98, 330] on div "SPZ SPZ Maximálně 12 znaků." at bounding box center [237, 339] width 341 height 72
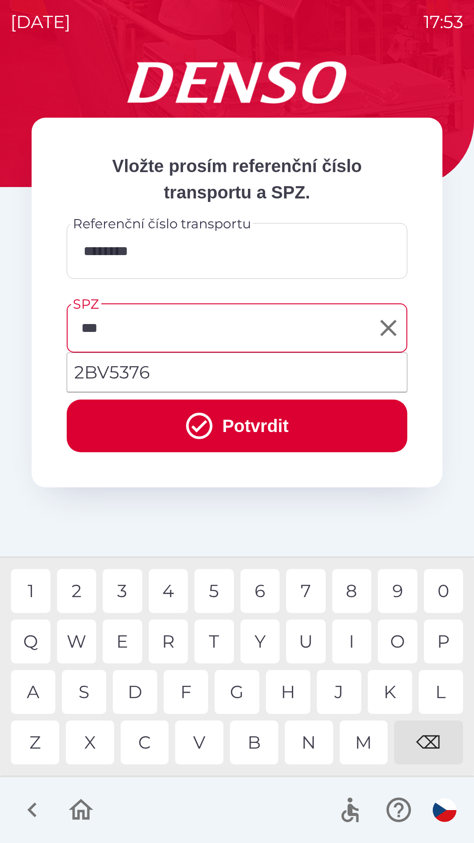
click at [132, 379] on li "2BV5376" at bounding box center [237, 373] width 340 height 32
type input "*******"
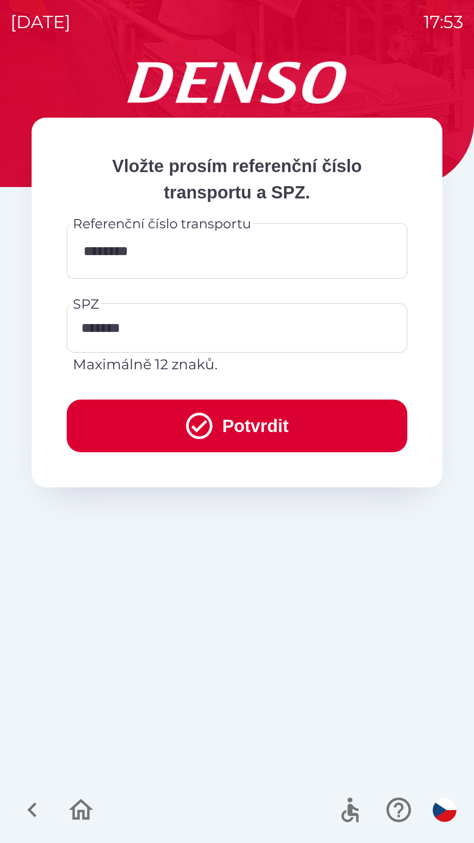
click at [291, 425] on button "Potvrdit" at bounding box center [237, 426] width 341 height 53
